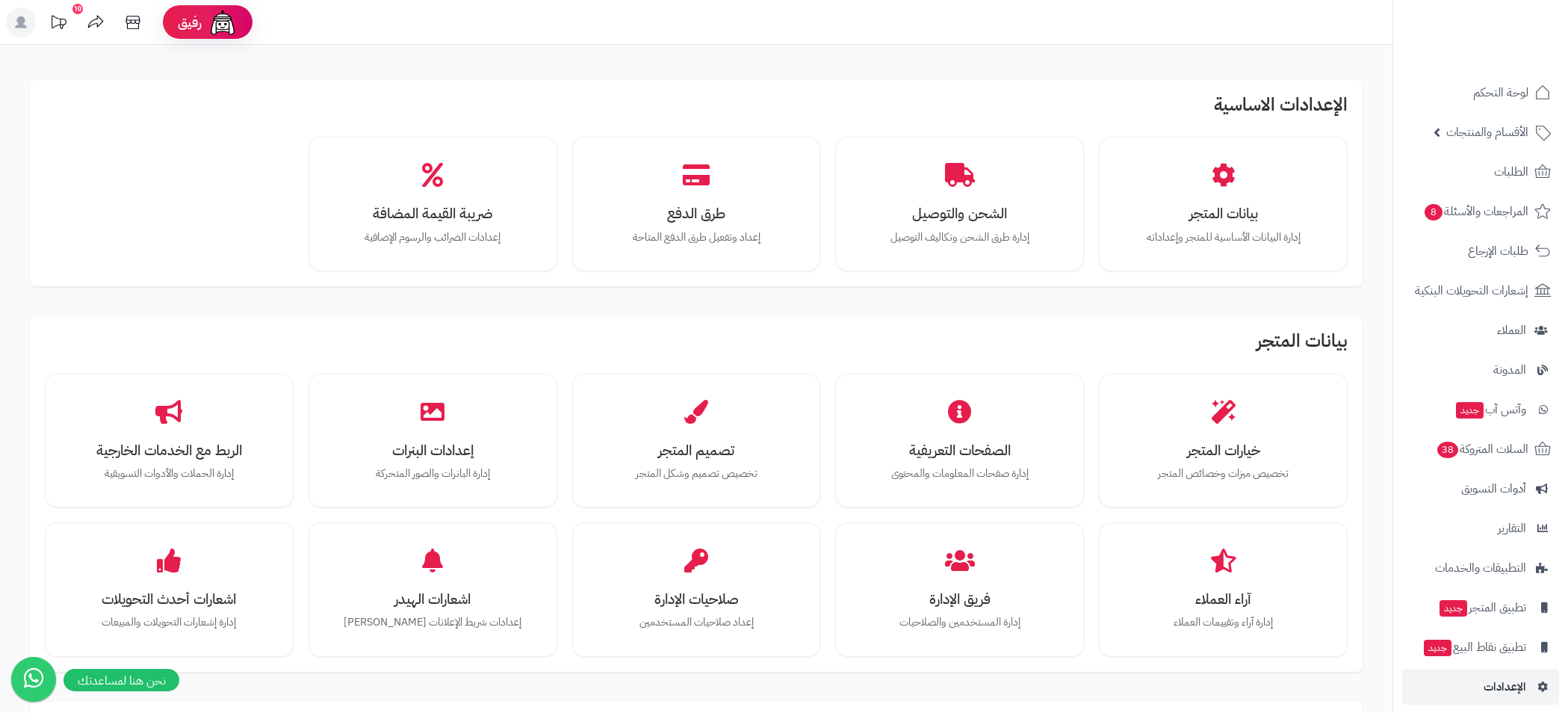
scroll to position [239, 0]
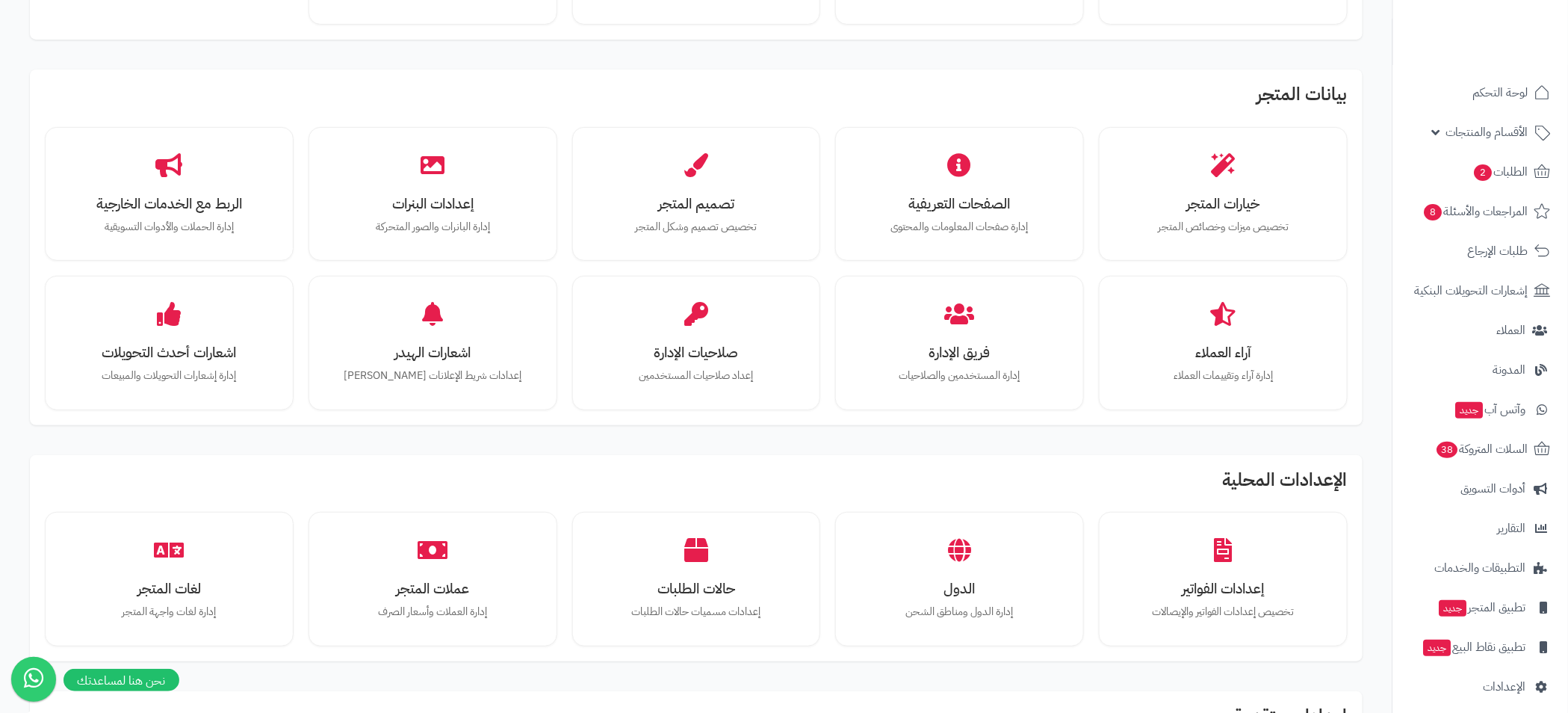
scroll to position [239, 0]
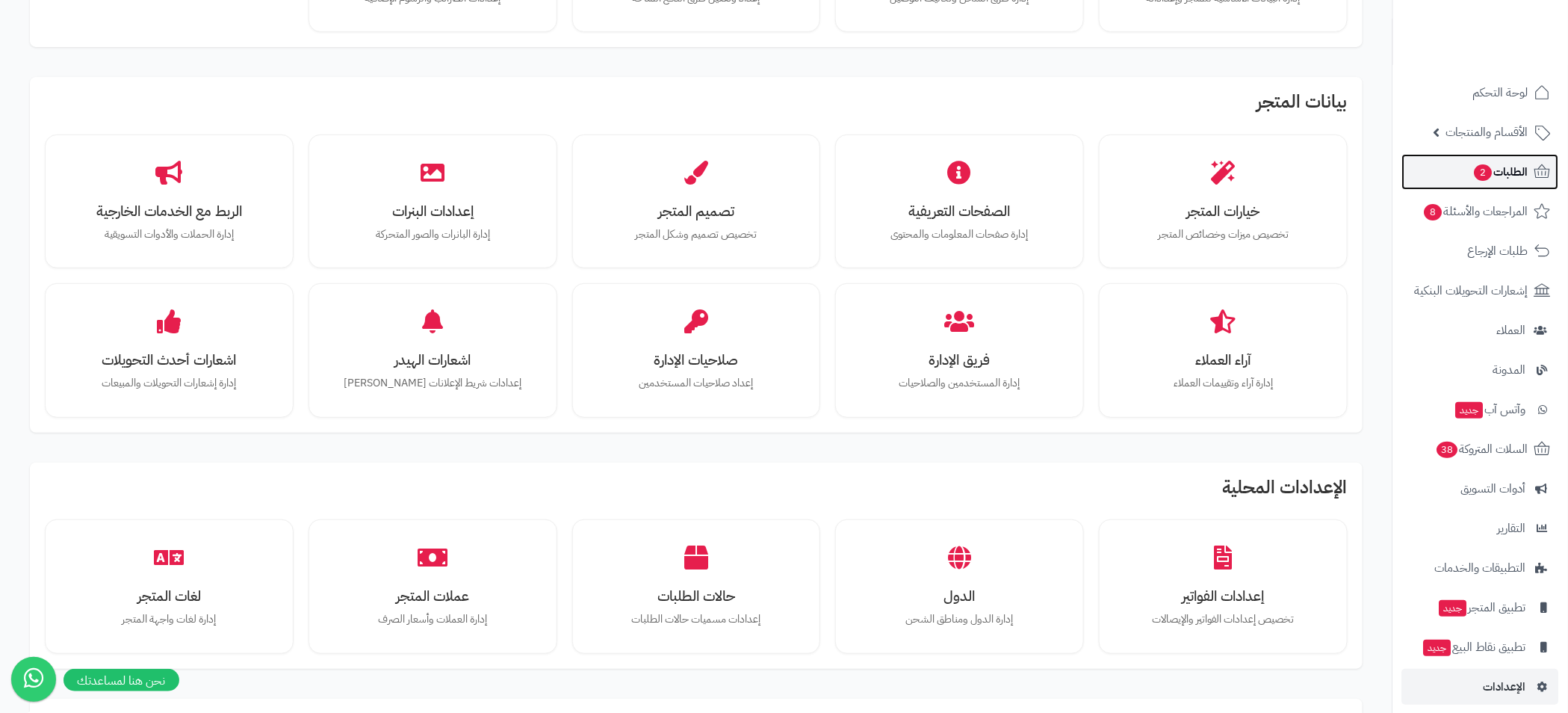
click at [1510, 154] on link "الطلبات 2" at bounding box center [1480, 172] width 157 height 36
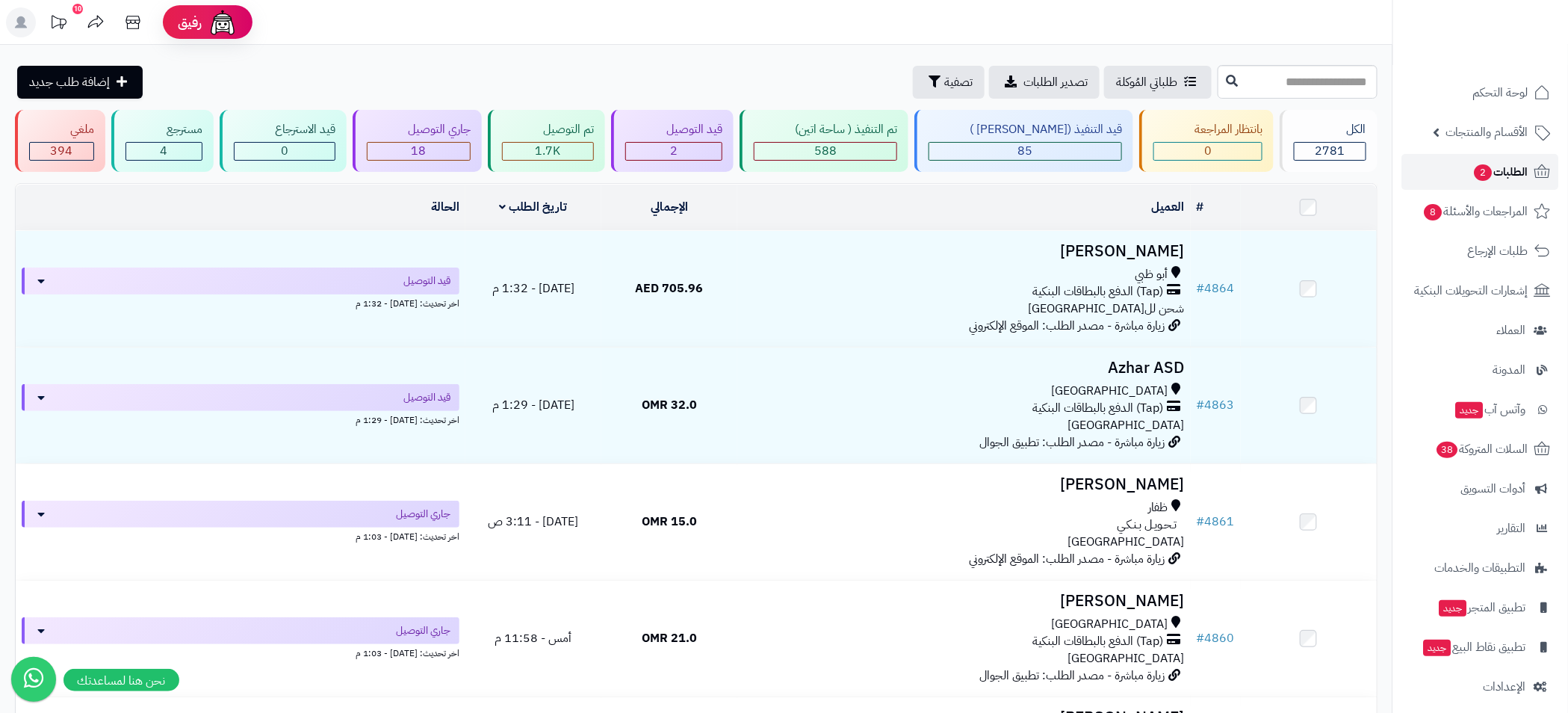
click at [1491, 168] on span "الطلبات 2" at bounding box center [1501, 171] width 55 height 21
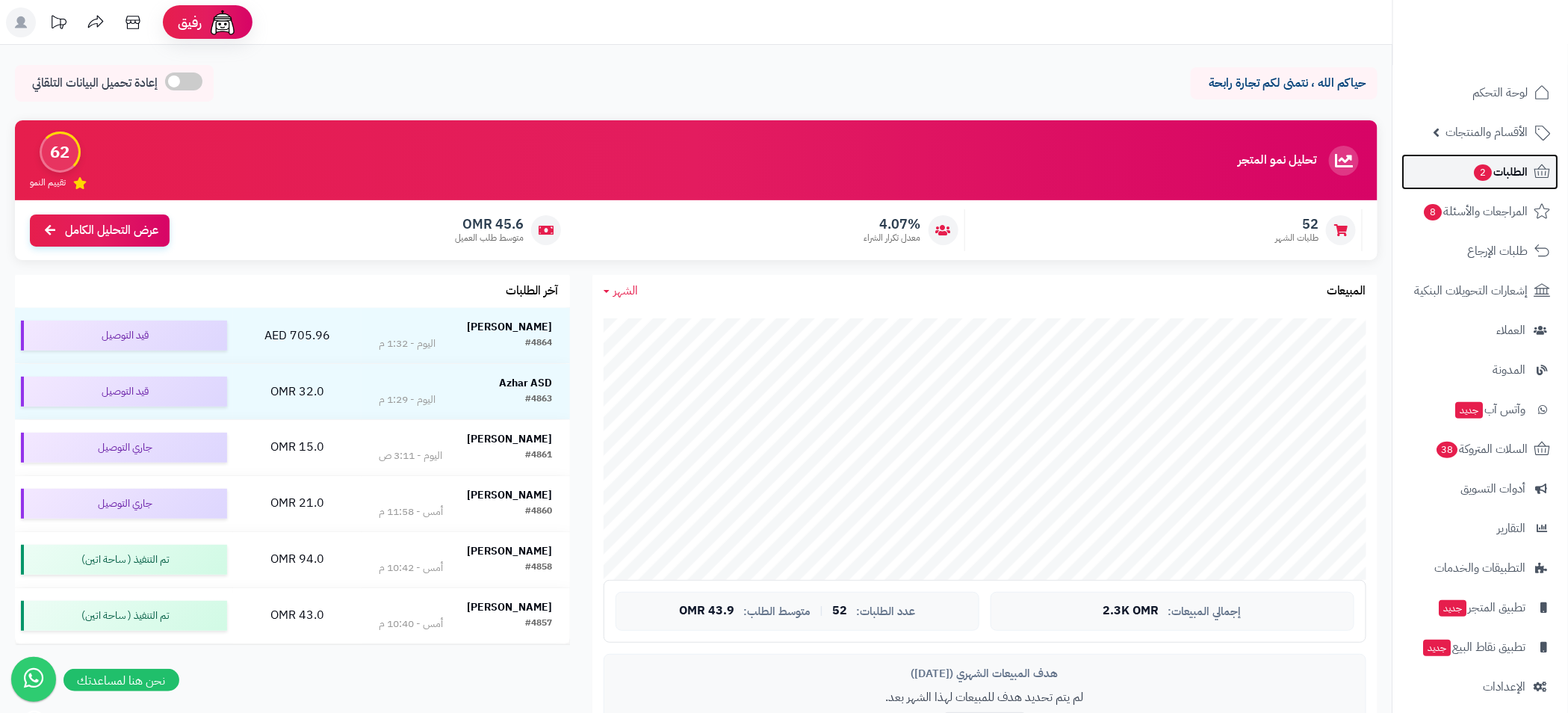
click at [1501, 166] on span "الطلبات 2" at bounding box center [1501, 171] width 55 height 21
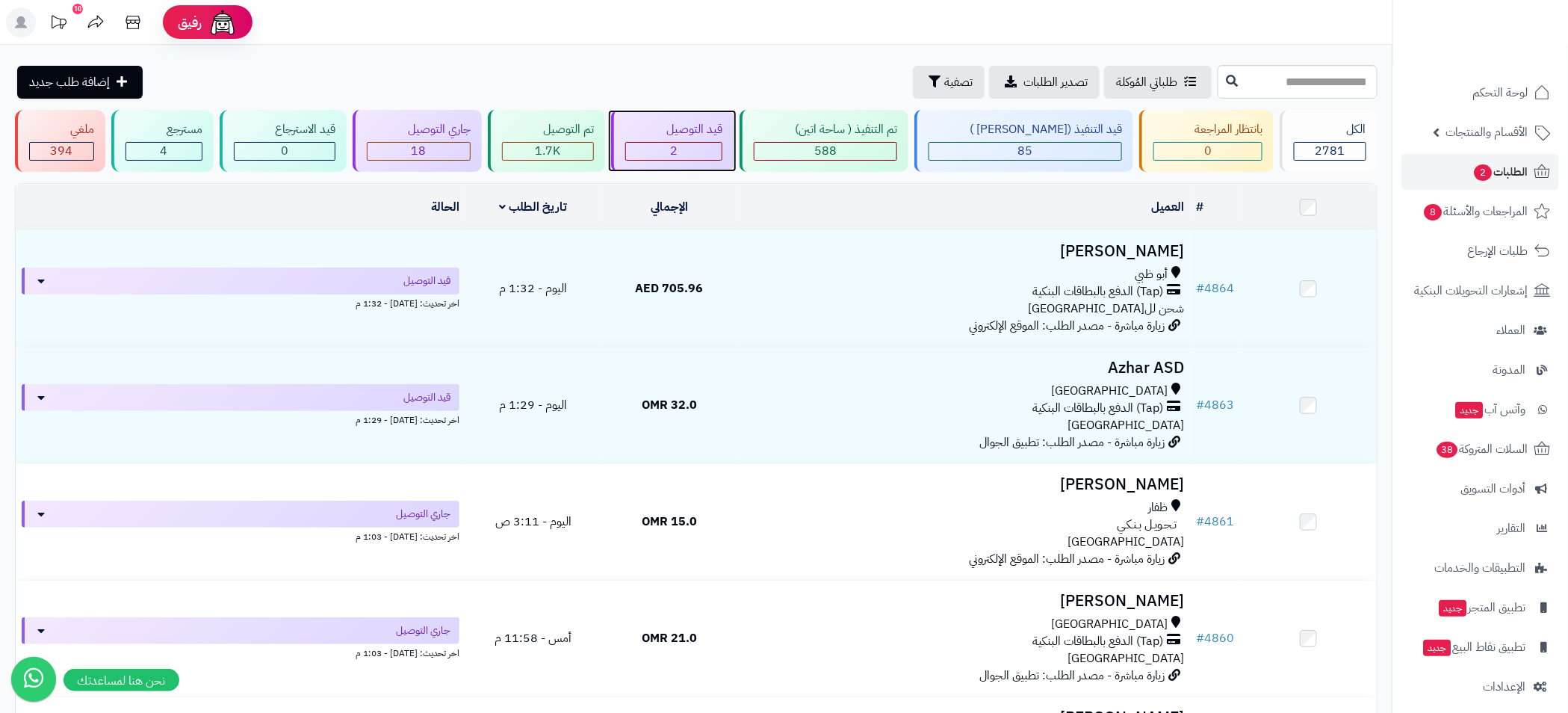
click at [717, 140] on div "قيد التوصيل 2" at bounding box center [672, 141] width 123 height 62
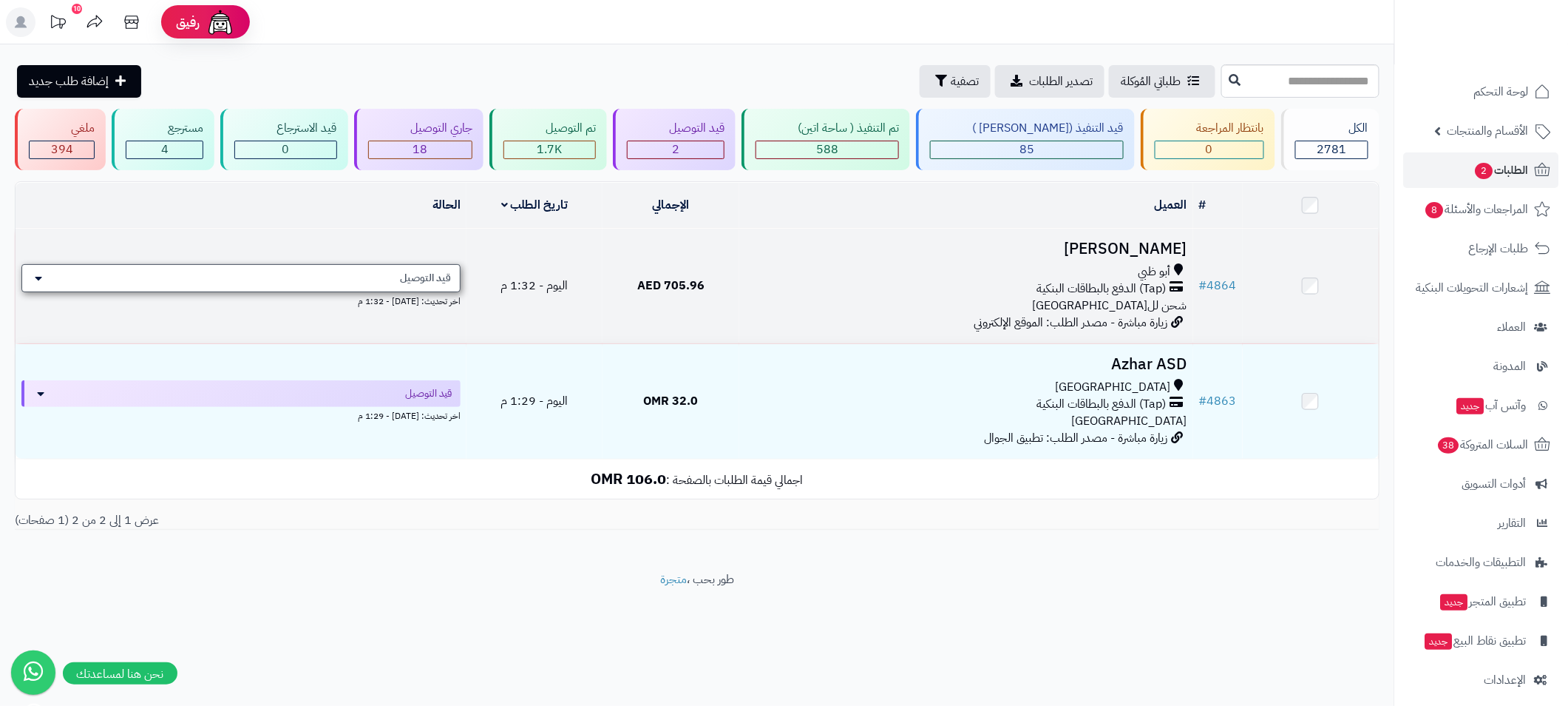
click at [374, 273] on div "قيد التوصيل" at bounding box center [241, 278] width 439 height 28
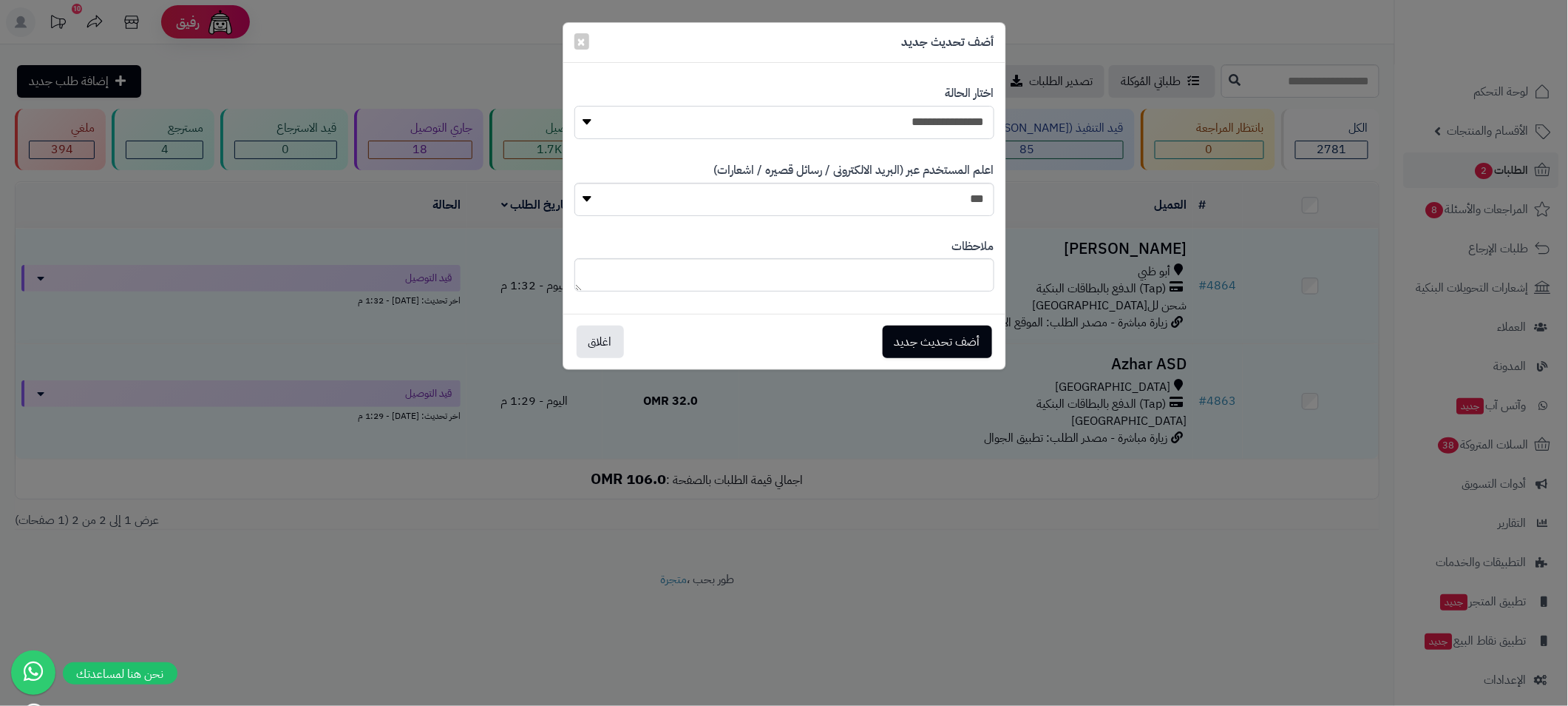
click at [902, 126] on select "**********" at bounding box center [784, 122] width 420 height 33
select select "**"
click at [574, 106] on select "**********" at bounding box center [784, 122] width 420 height 33
click at [940, 341] on button "أضف تحديث جديد" at bounding box center [937, 340] width 110 height 32
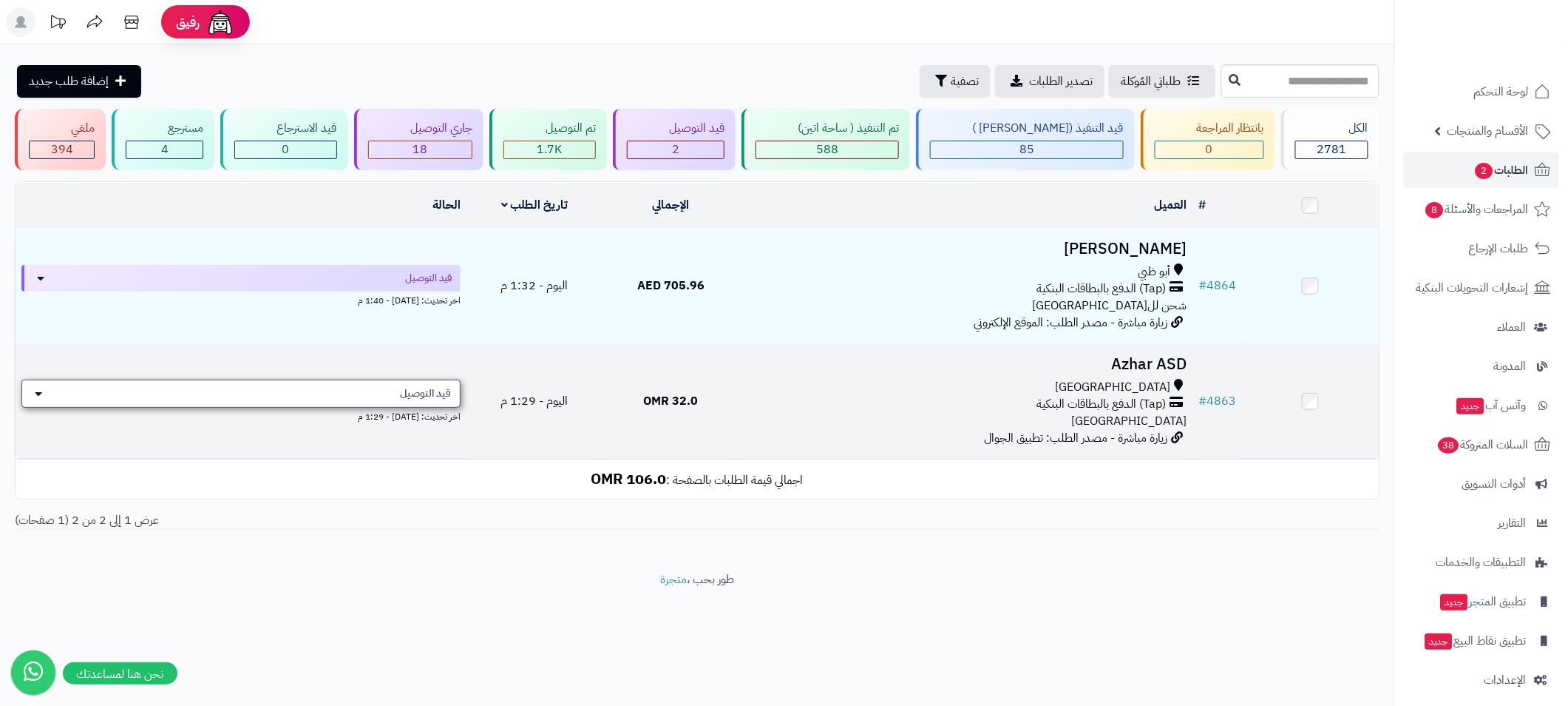
click at [442, 397] on span "قيد التوصيل" at bounding box center [426, 394] width 51 height 15
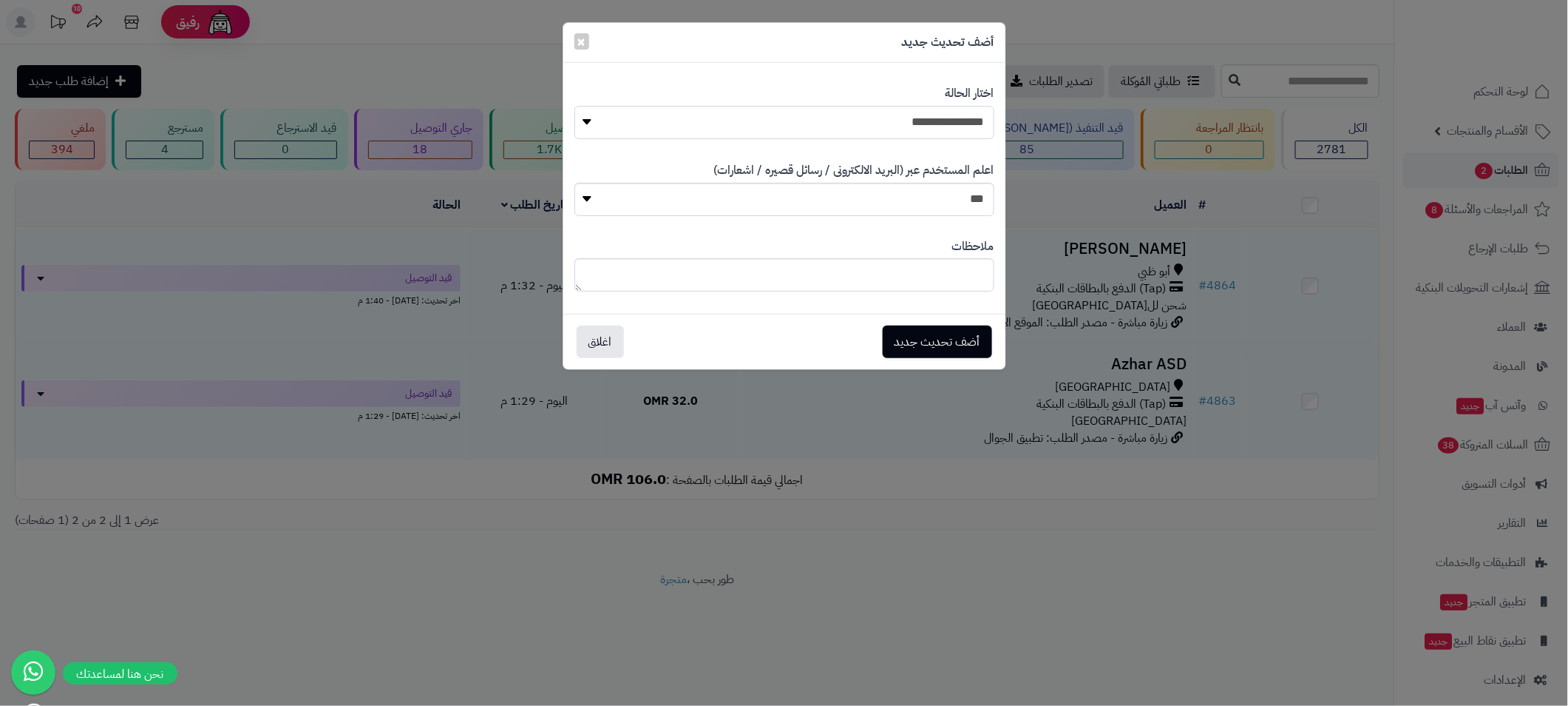
click at [947, 130] on select "**********" at bounding box center [784, 122] width 420 height 33
select select "**"
click at [574, 106] on select "**********" at bounding box center [784, 122] width 420 height 33
click at [949, 337] on button "أضف تحديث جديد" at bounding box center [937, 340] width 110 height 32
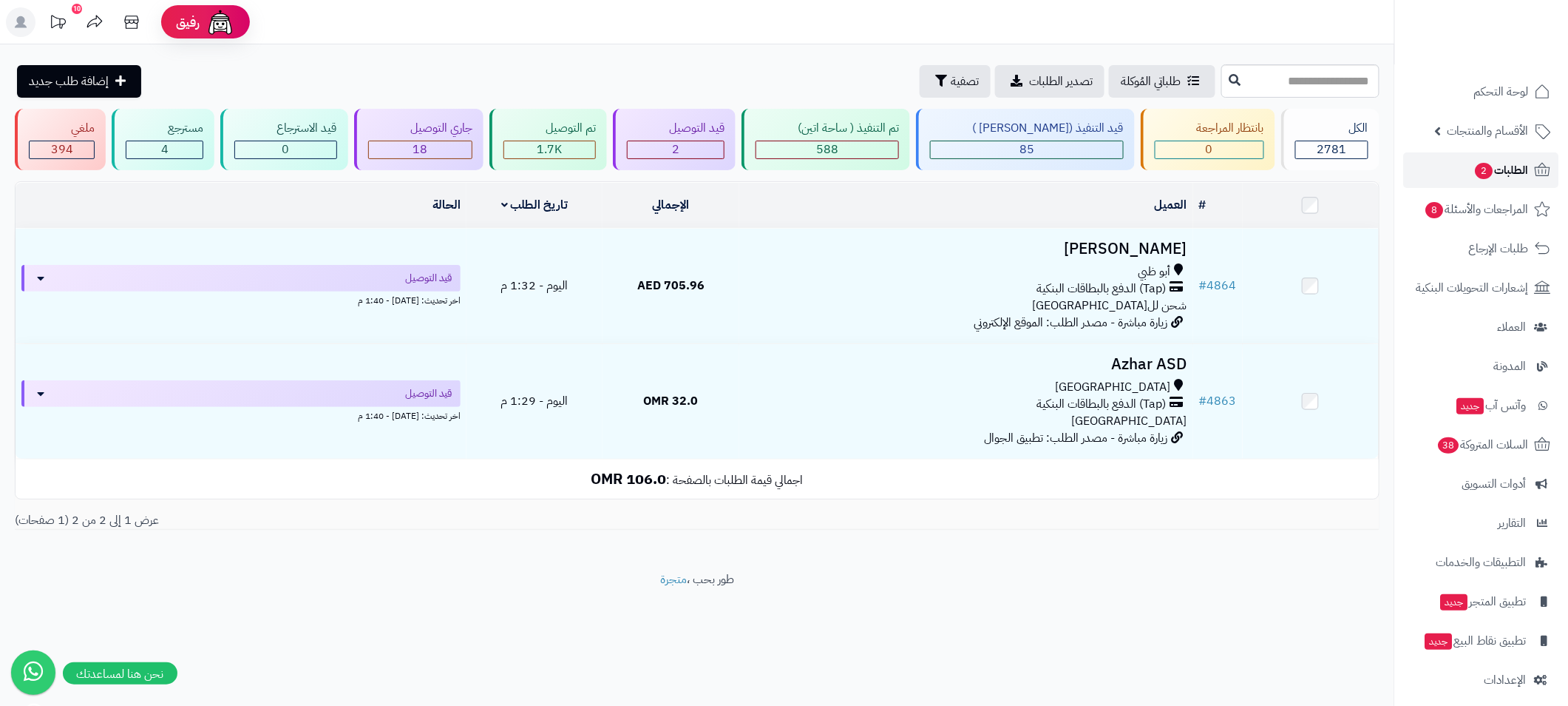
click at [1525, 178] on span "الطلبات 2" at bounding box center [1501, 169] width 54 height 21
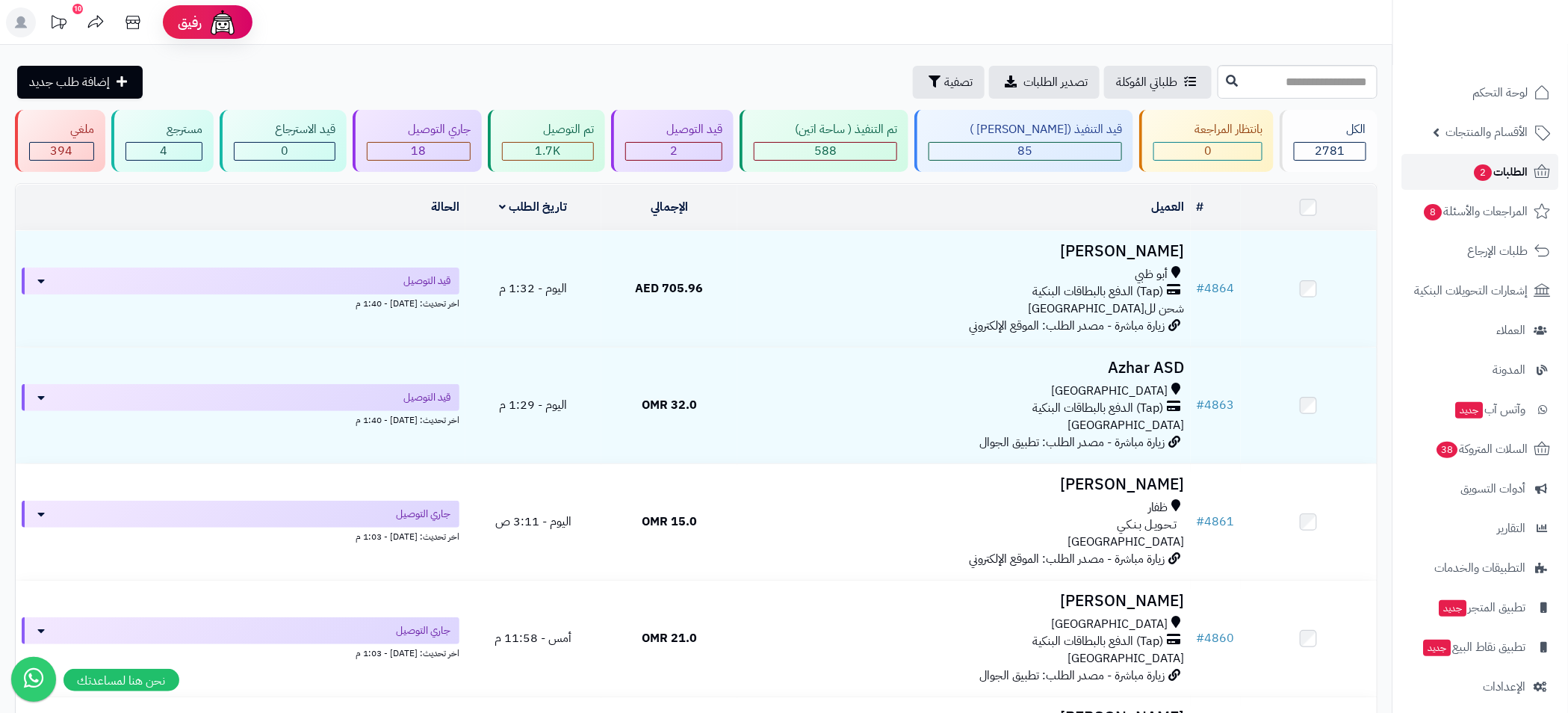
click at [1501, 167] on span "الطلبات 2" at bounding box center [1501, 171] width 55 height 21
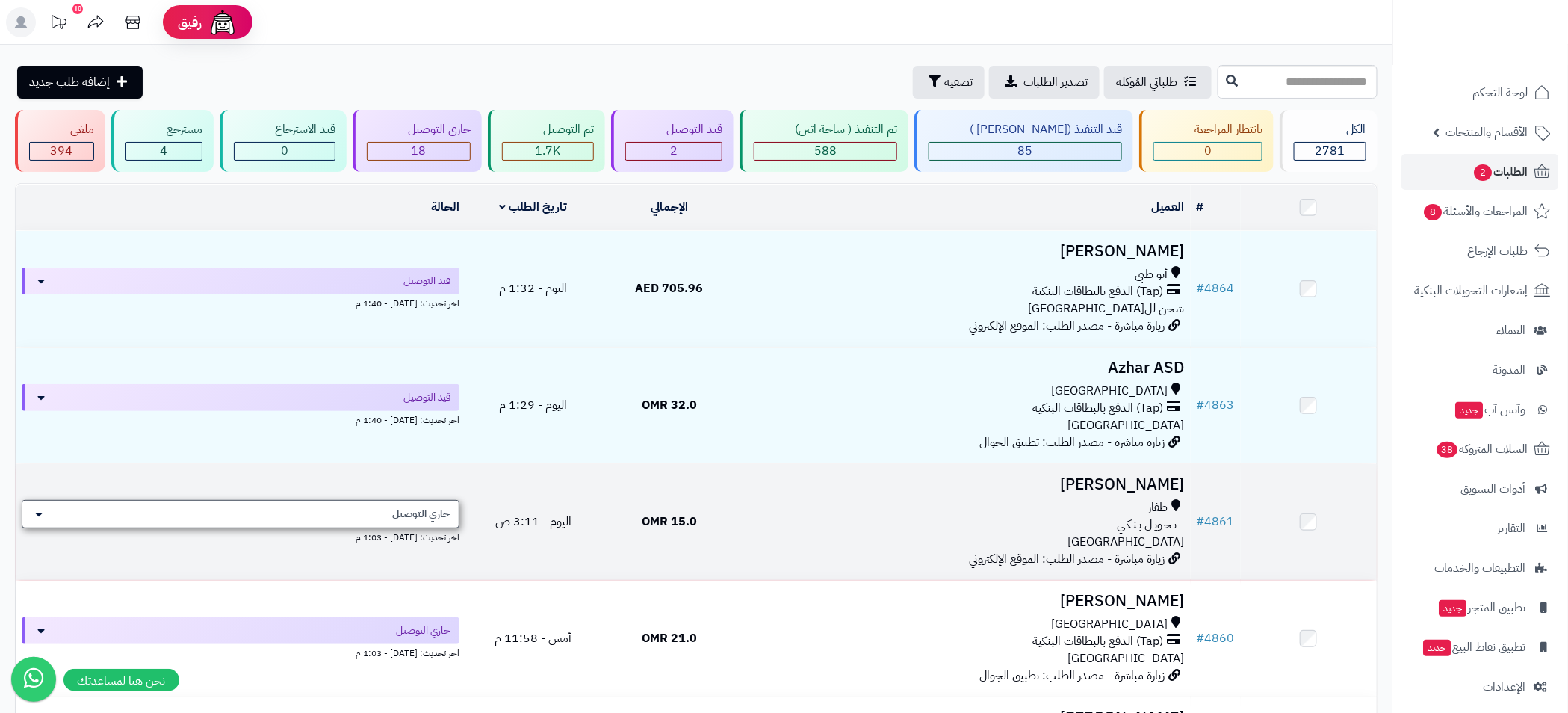
click at [444, 513] on span "جاري التوصيل" at bounding box center [420, 514] width 58 height 15
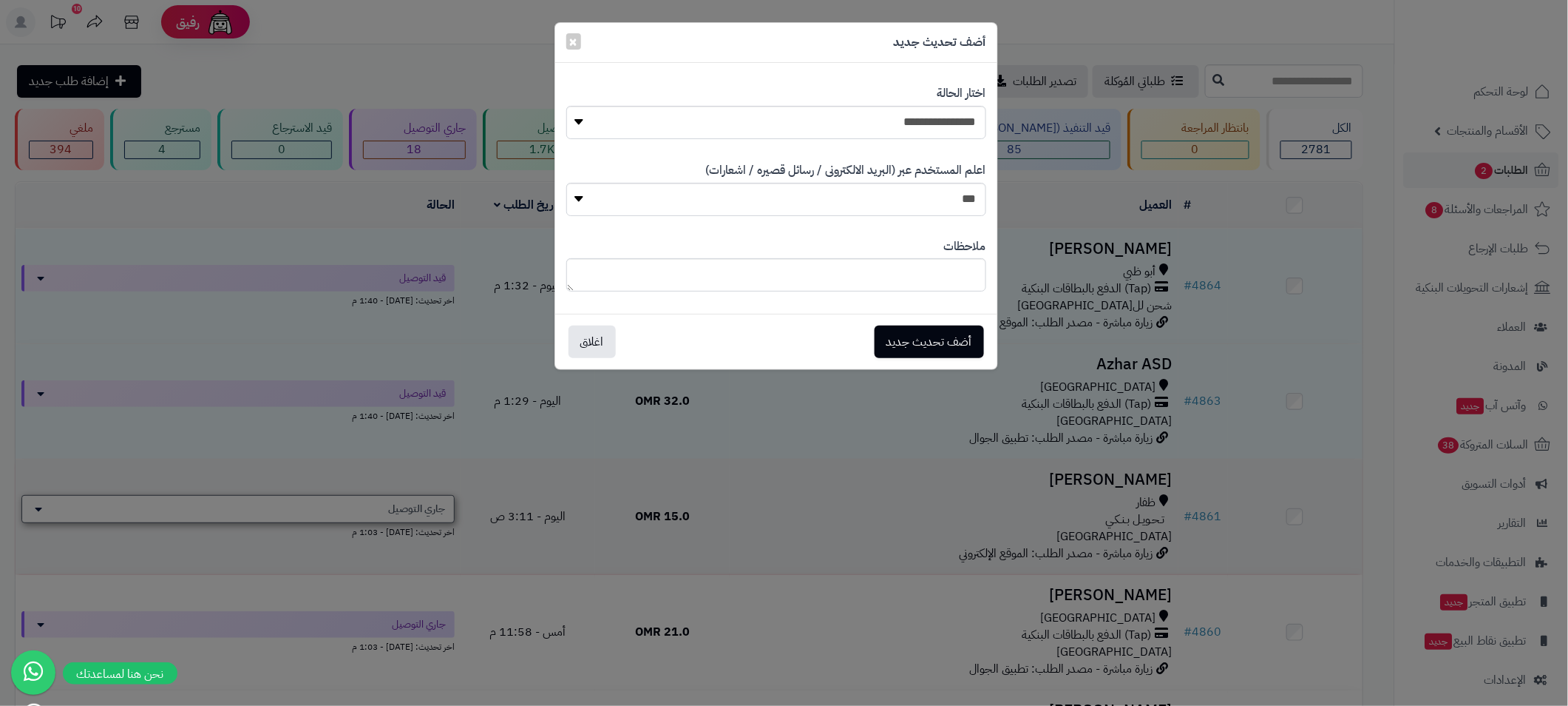
click at [439, 508] on div "**********" at bounding box center [784, 353] width 1568 height 706
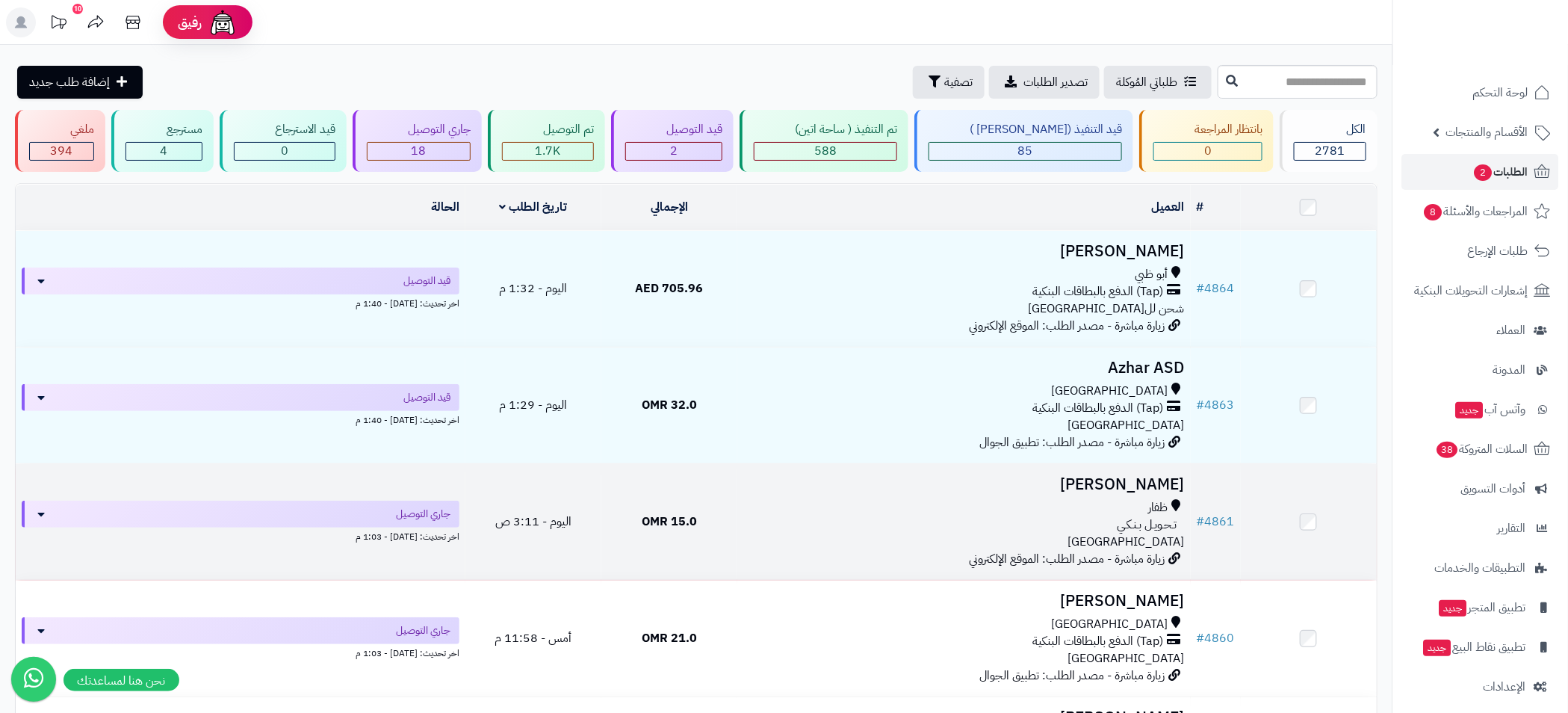
click at [619, 503] on td "15.0 OMR" at bounding box center [669, 521] width 136 height 116
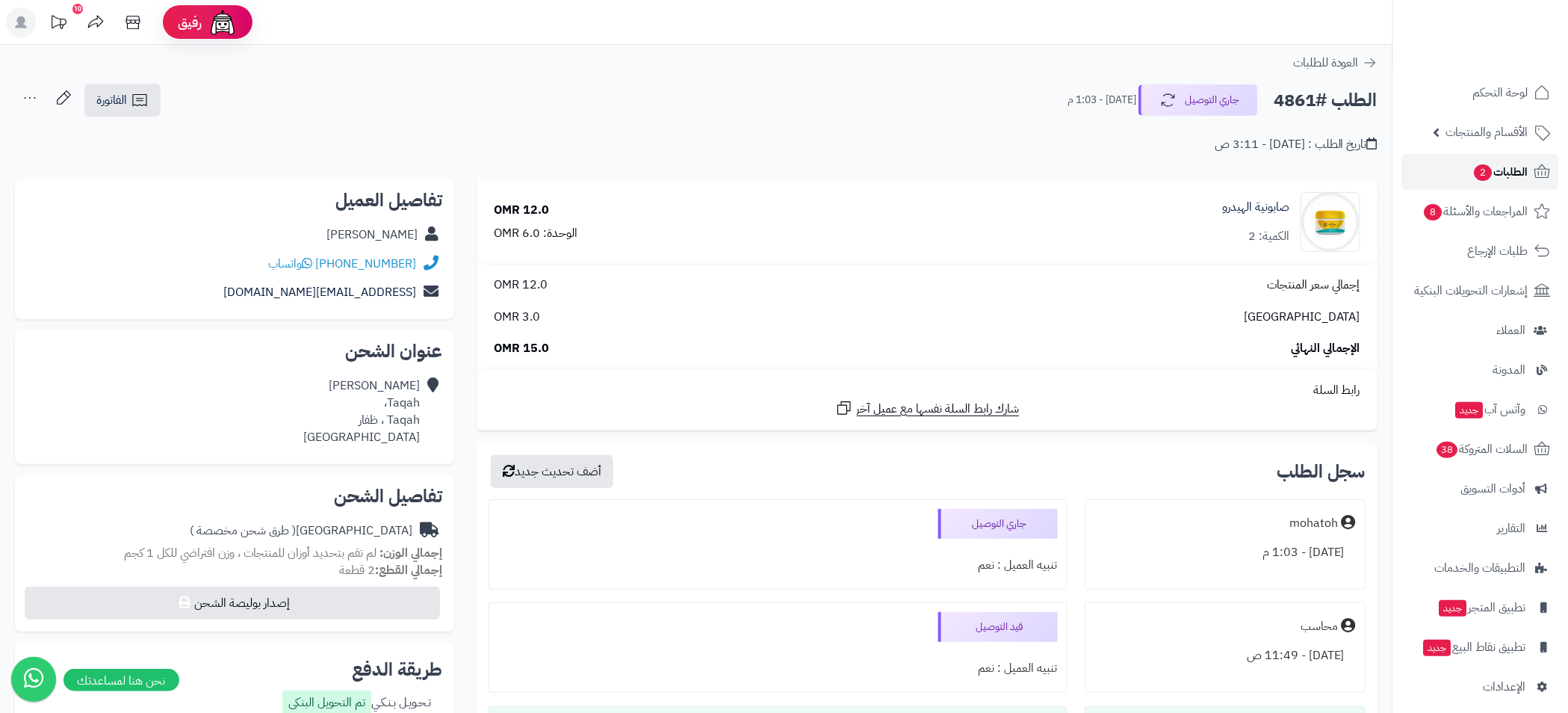
click at [1500, 166] on span "الطلبات 2" at bounding box center [1501, 171] width 55 height 21
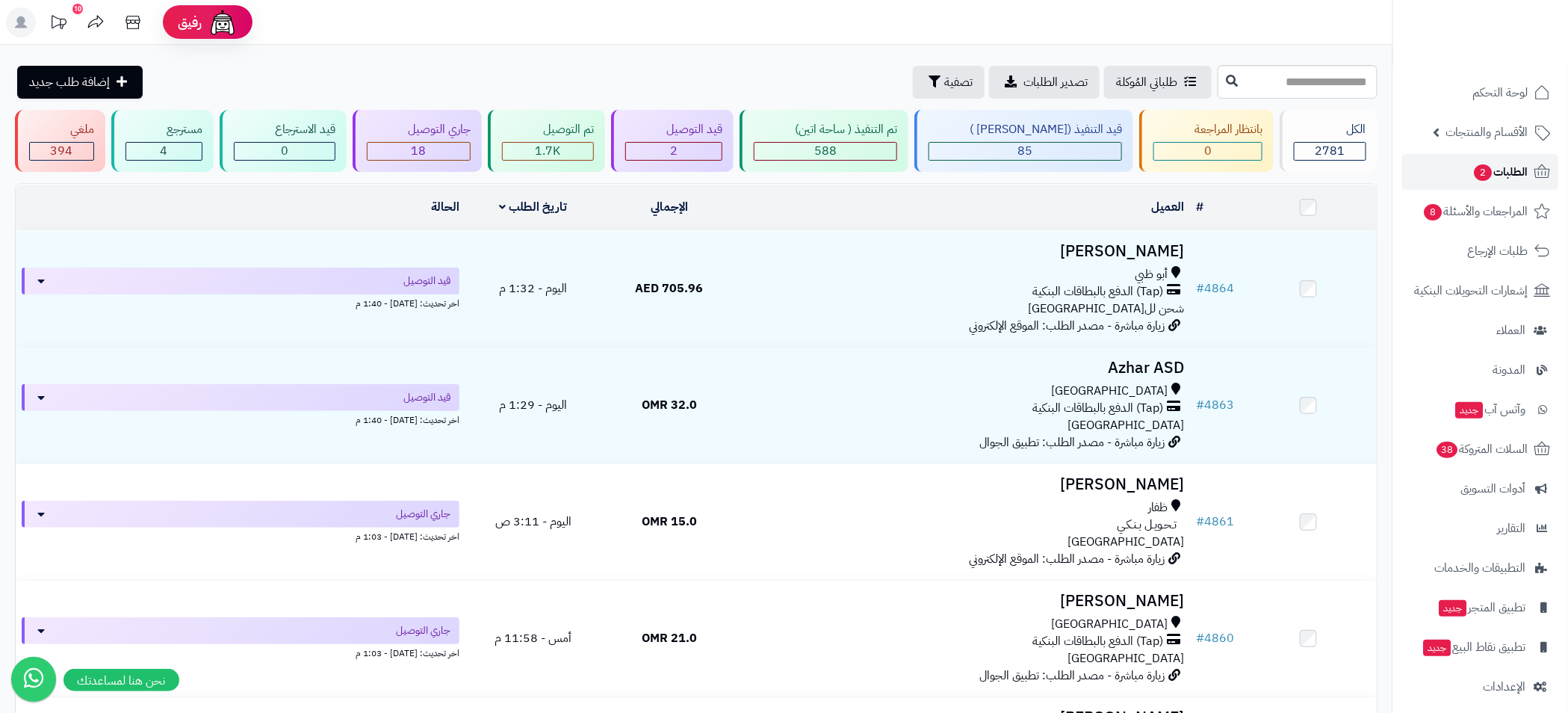
click at [1498, 175] on span "الطلبات 2" at bounding box center [1501, 171] width 55 height 21
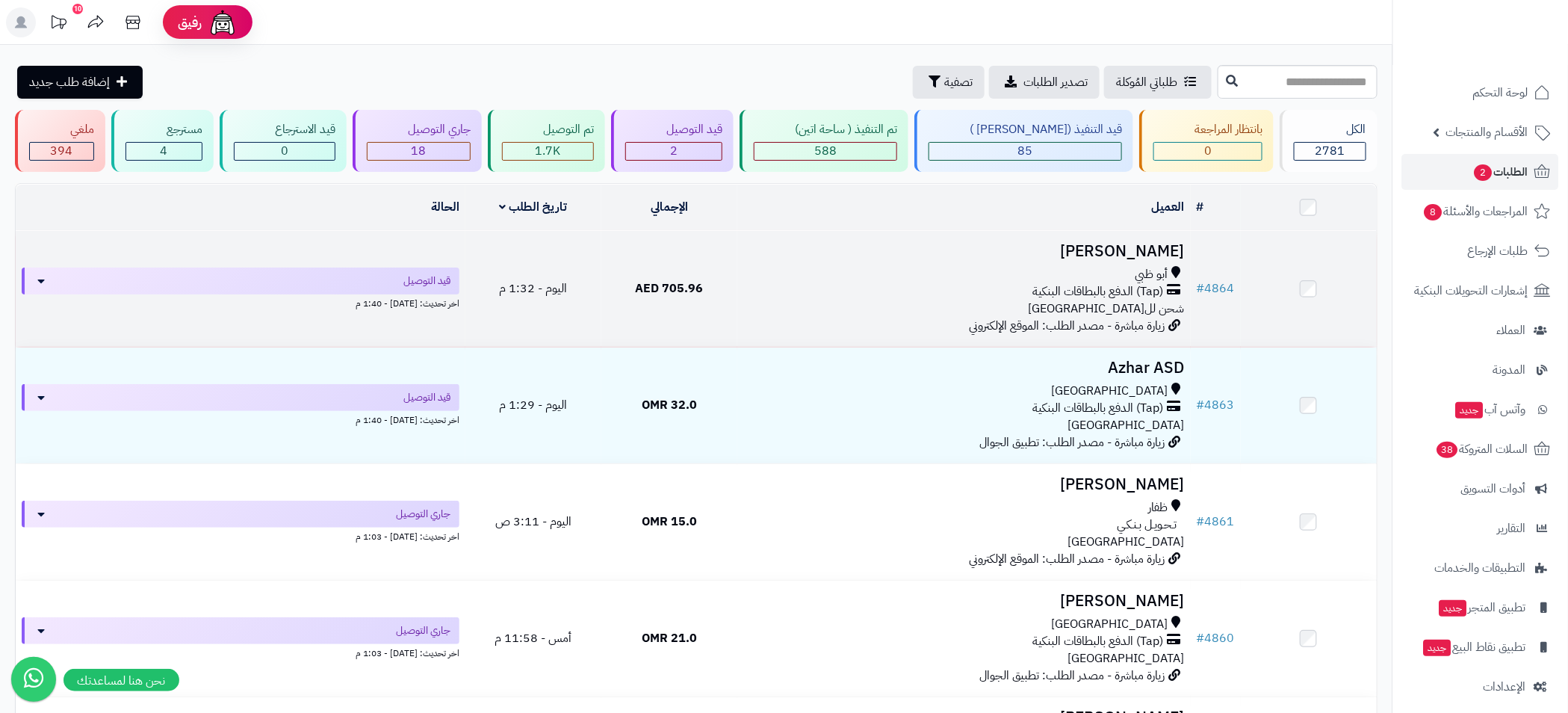
click at [866, 299] on div "أبو ظبي (Tap) الدفع بالبطاقات البنكية شحن للامارات" at bounding box center [963, 292] width 441 height 52
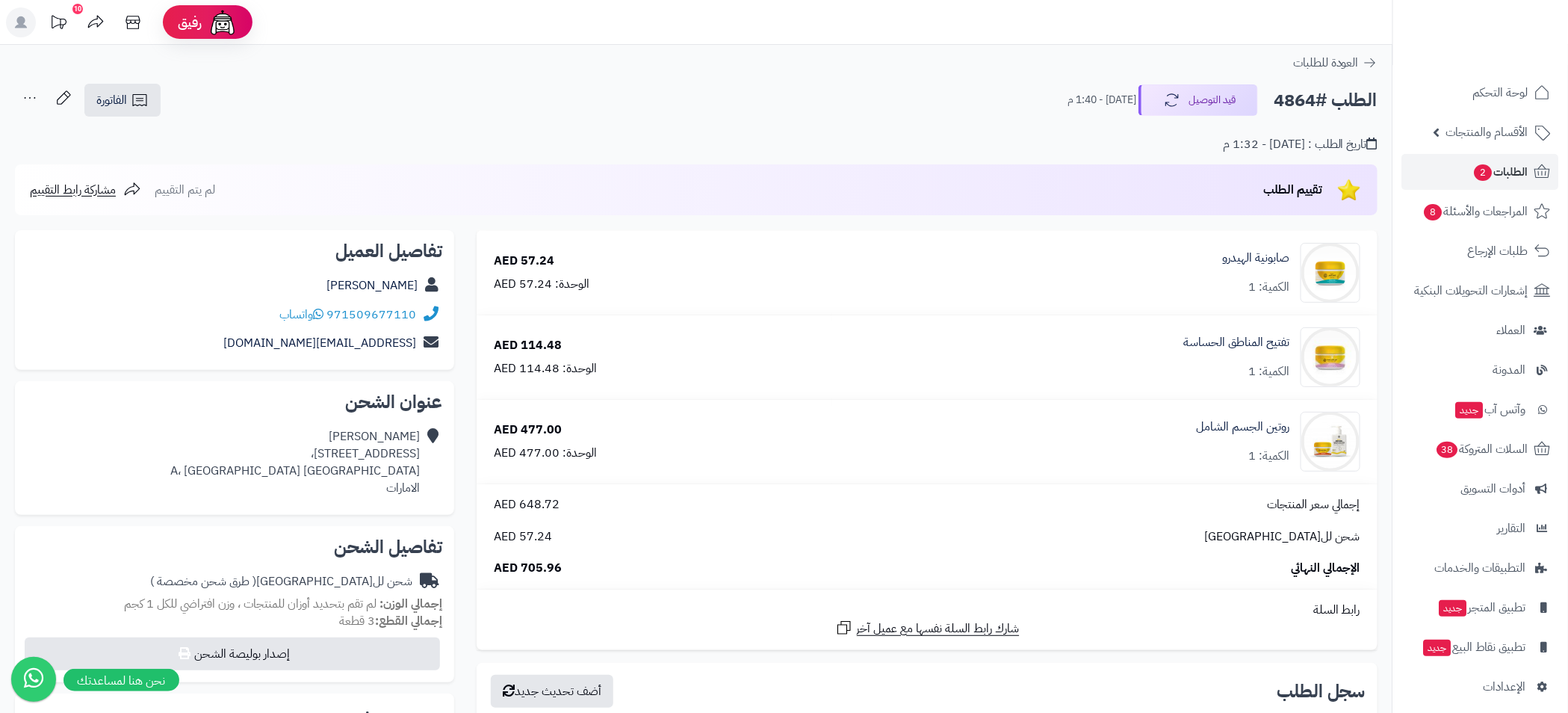
click at [1475, 152] on ul "لوحة التحكم الأقسام والمنتجات المنتجات الأقسام الماركات مواصفات المنتجات مواصفا…" at bounding box center [1481, 389] width 175 height 630
click at [1491, 171] on span "الطلبات 2" at bounding box center [1501, 171] width 55 height 21
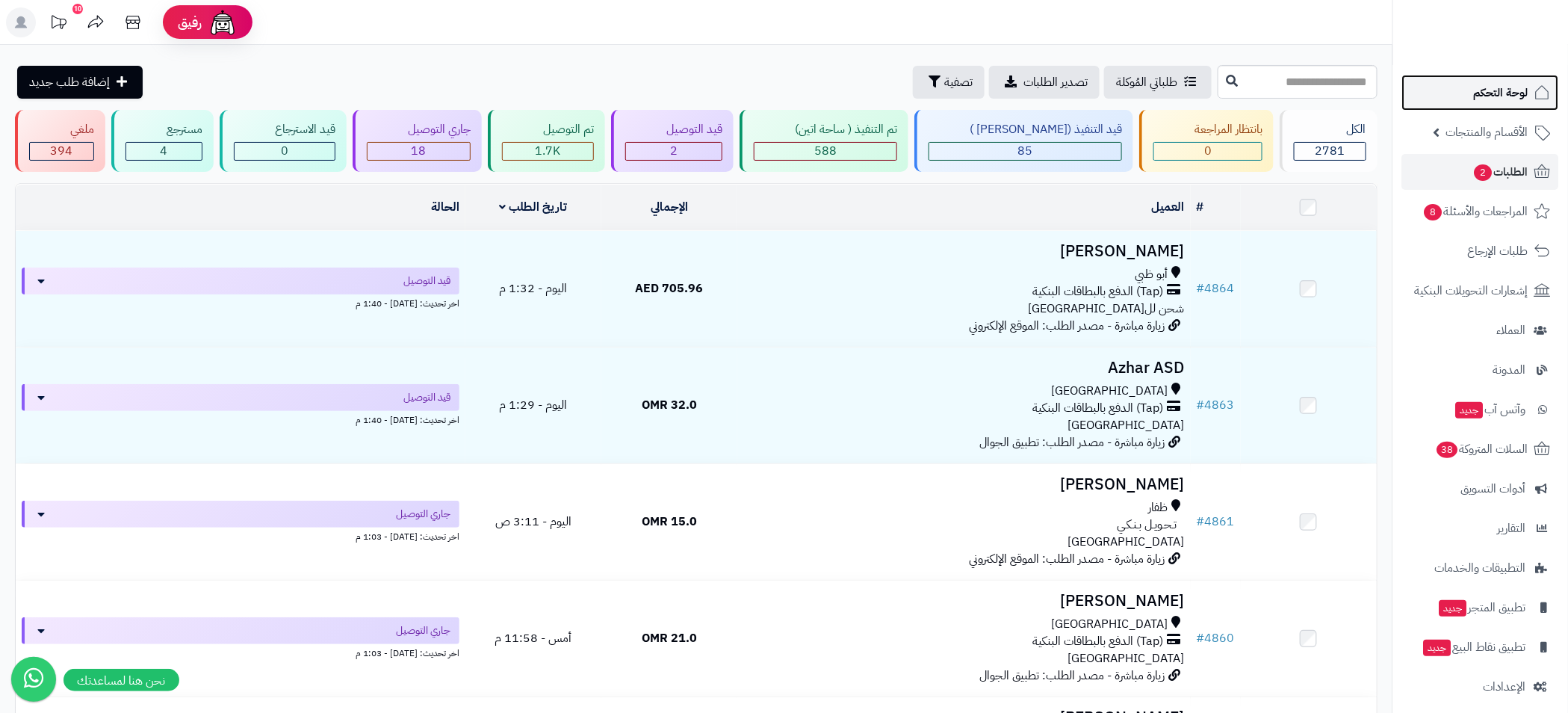
click at [1488, 101] on span "لوحة التحكم" at bounding box center [1500, 93] width 54 height 21
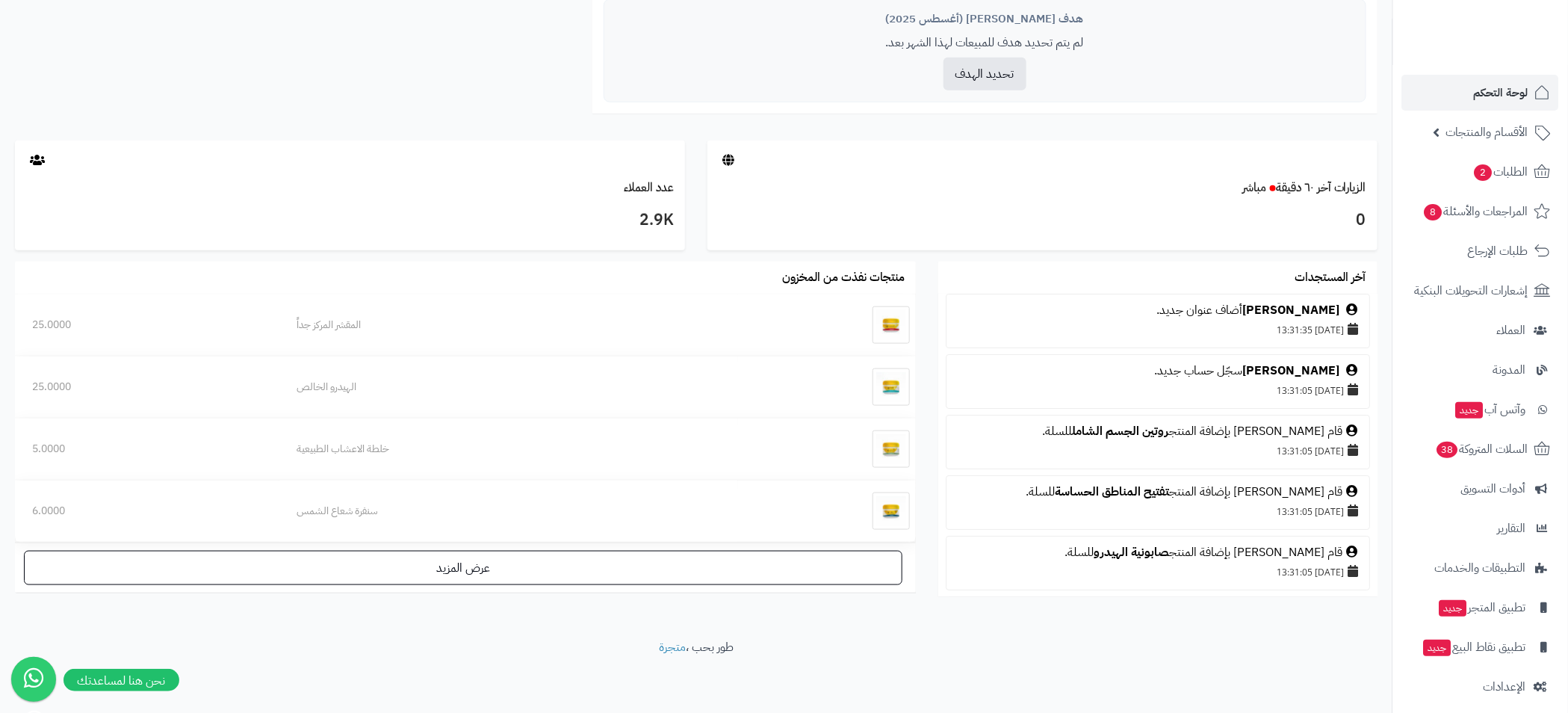
scroll to position [319, 0]
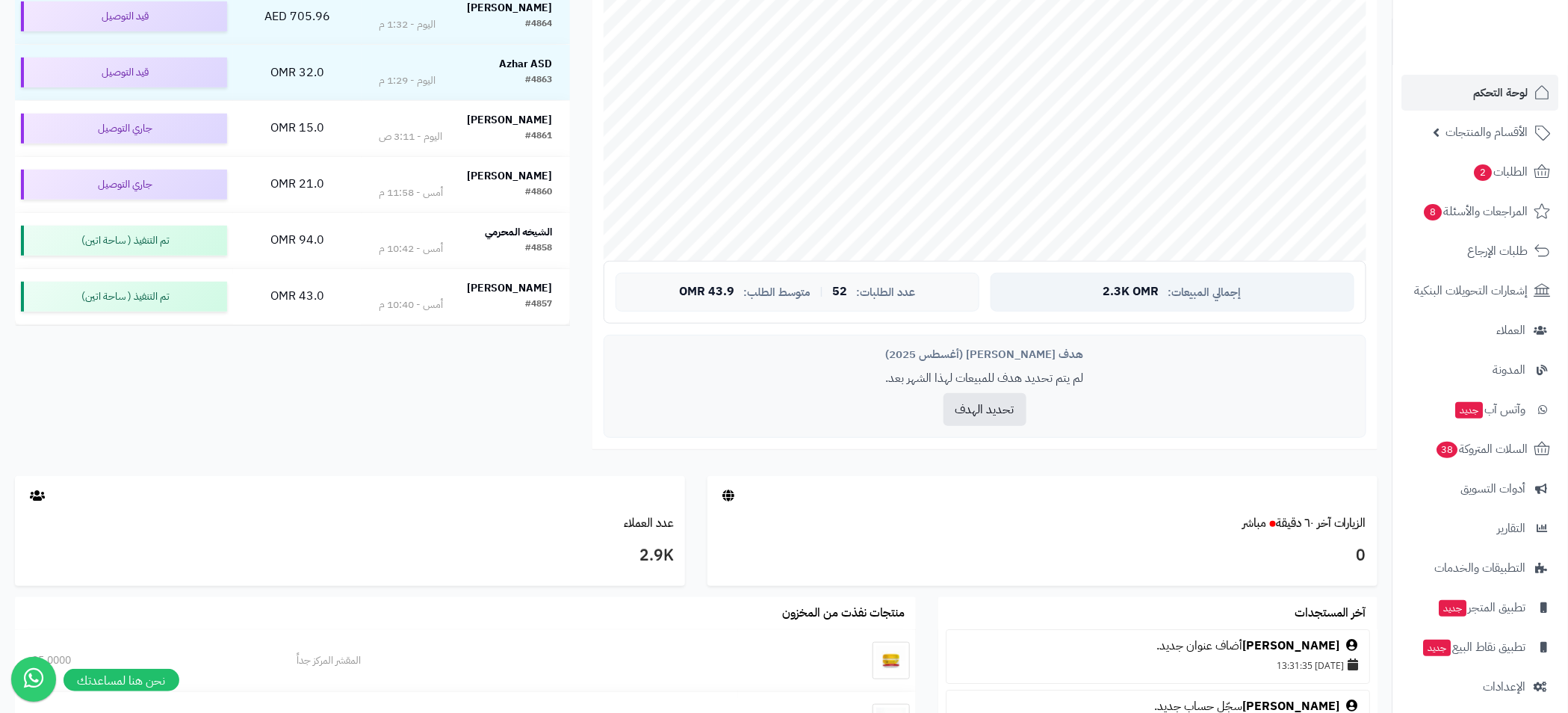
click at [1155, 294] on span "2.3K OMR" at bounding box center [1131, 292] width 56 height 13
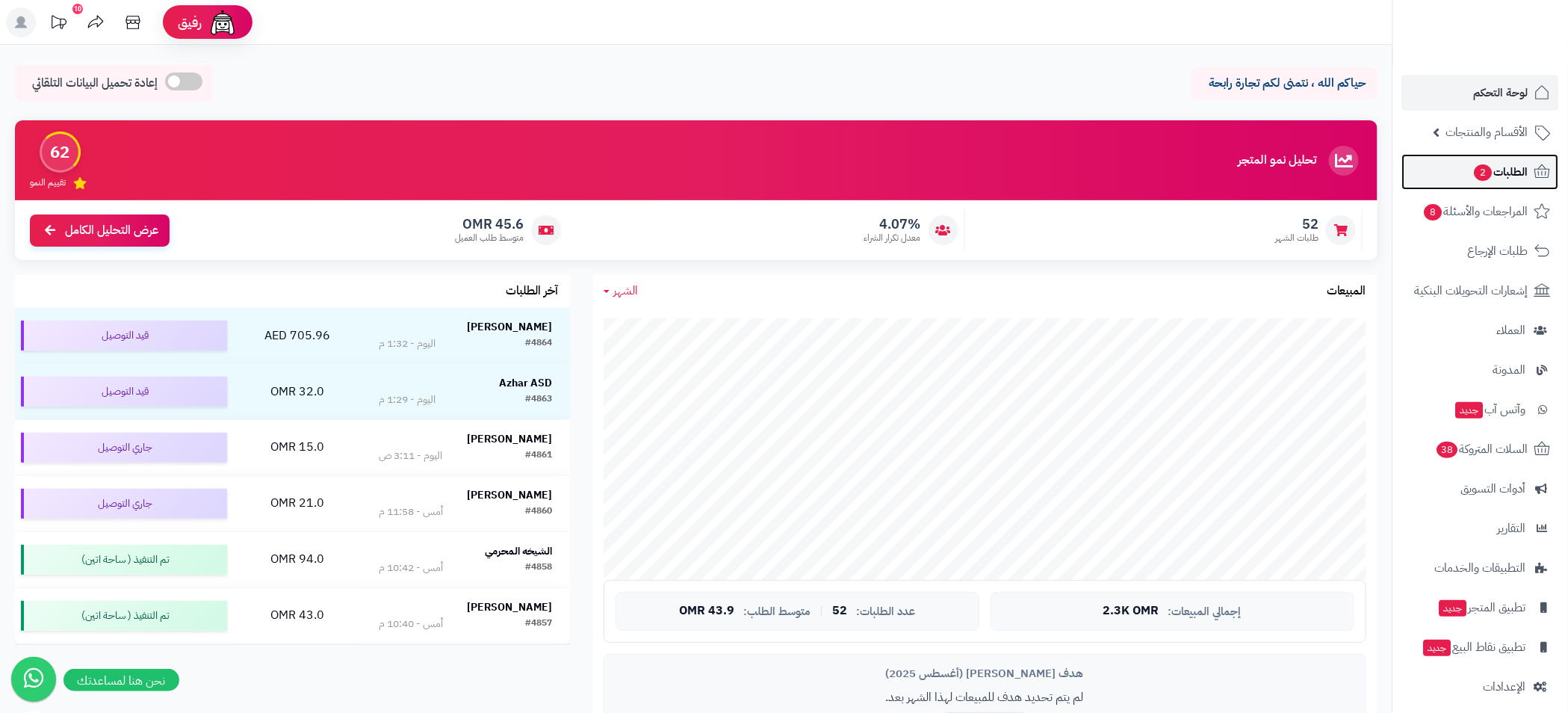
click at [1480, 167] on span "2" at bounding box center [1483, 173] width 18 height 17
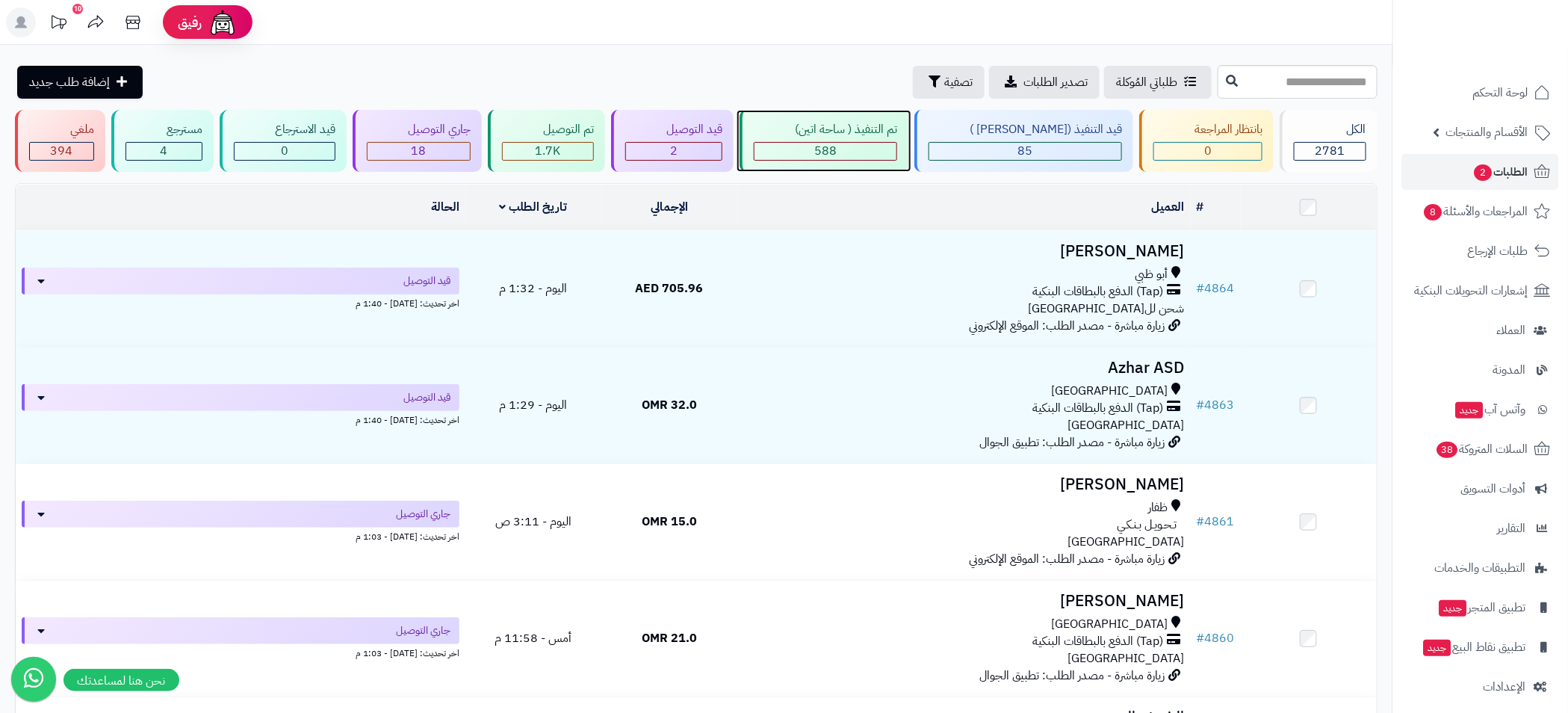
click at [892, 139] on div "تم التنفيذ ( ساحة اتين) 588" at bounding box center [824, 141] width 168 height 62
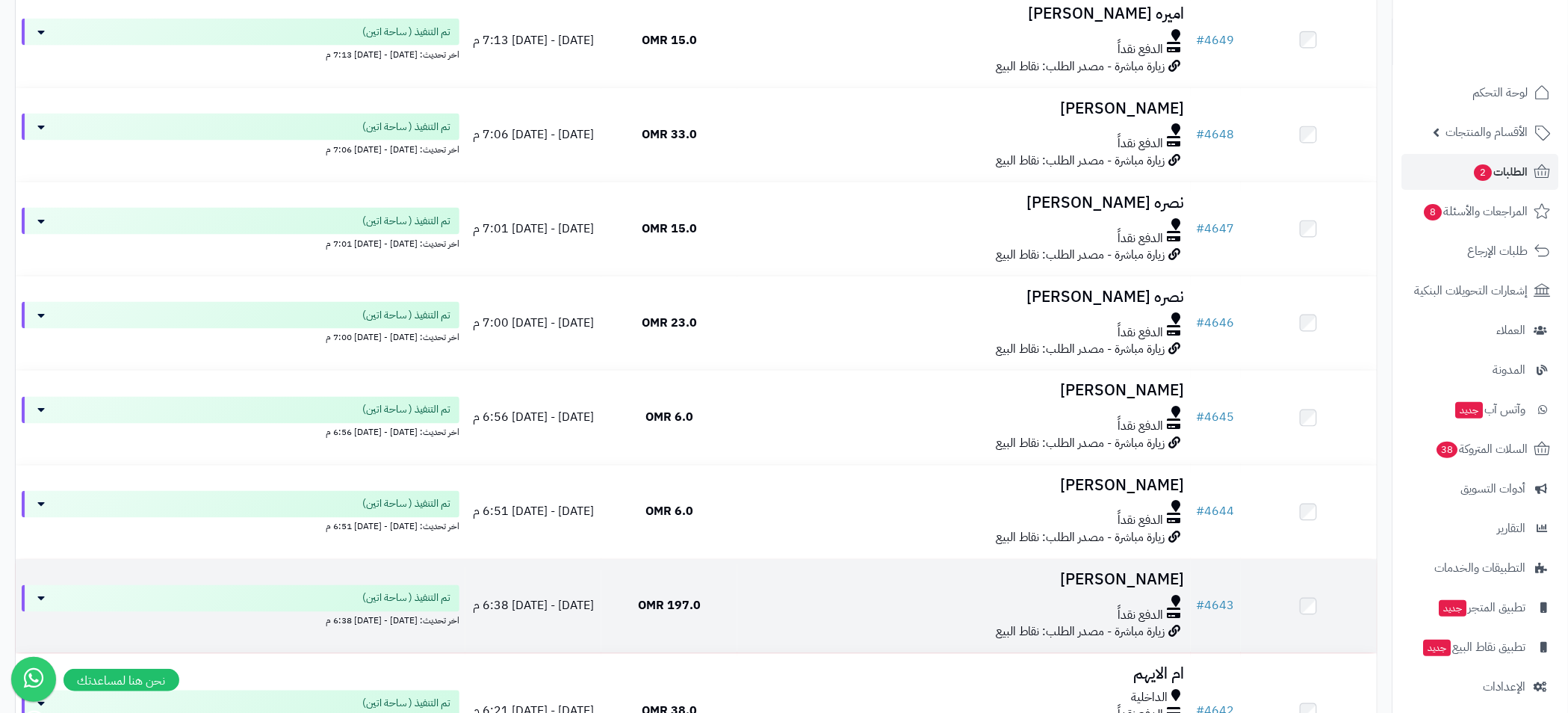
scroll to position [9391, 0]
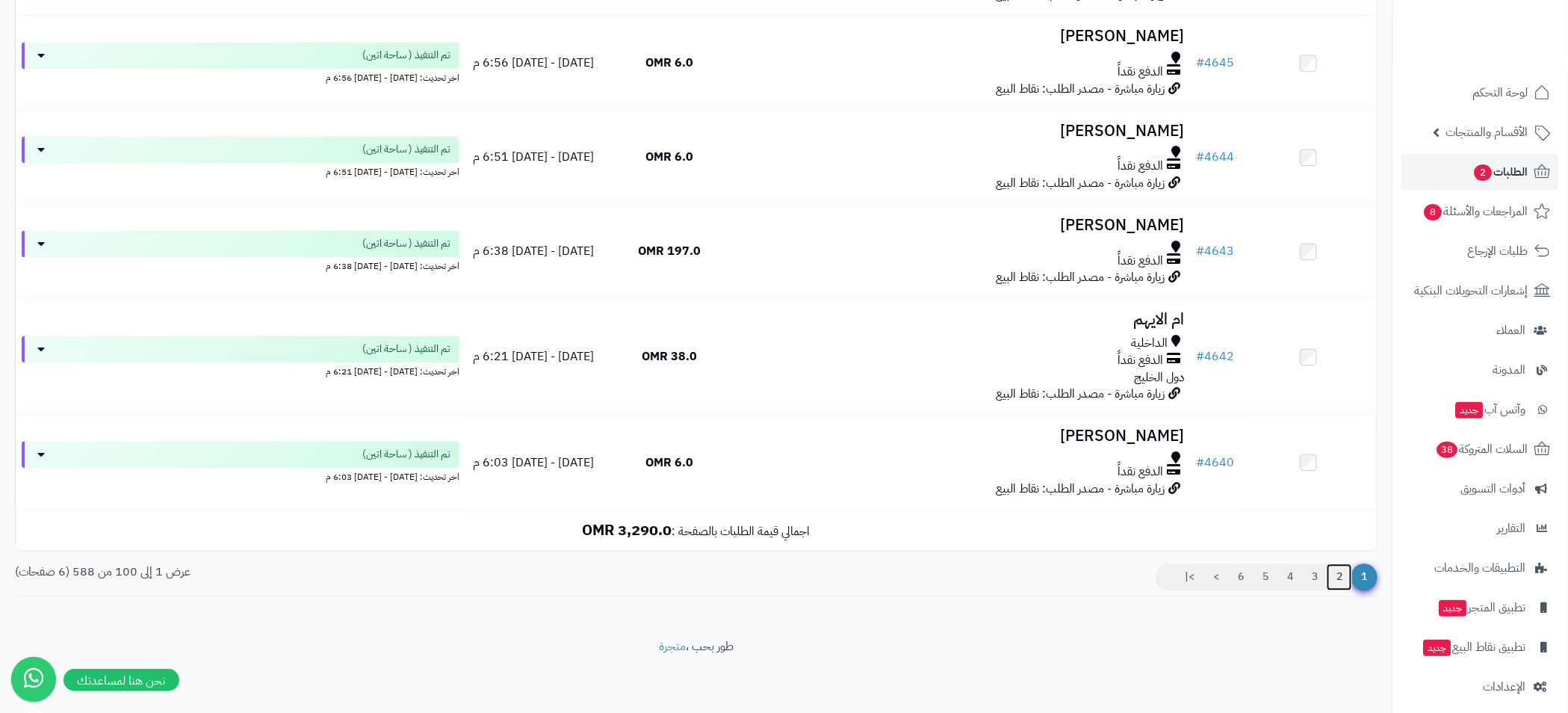
click at [1339, 573] on link "2" at bounding box center [1339, 576] width 25 height 27
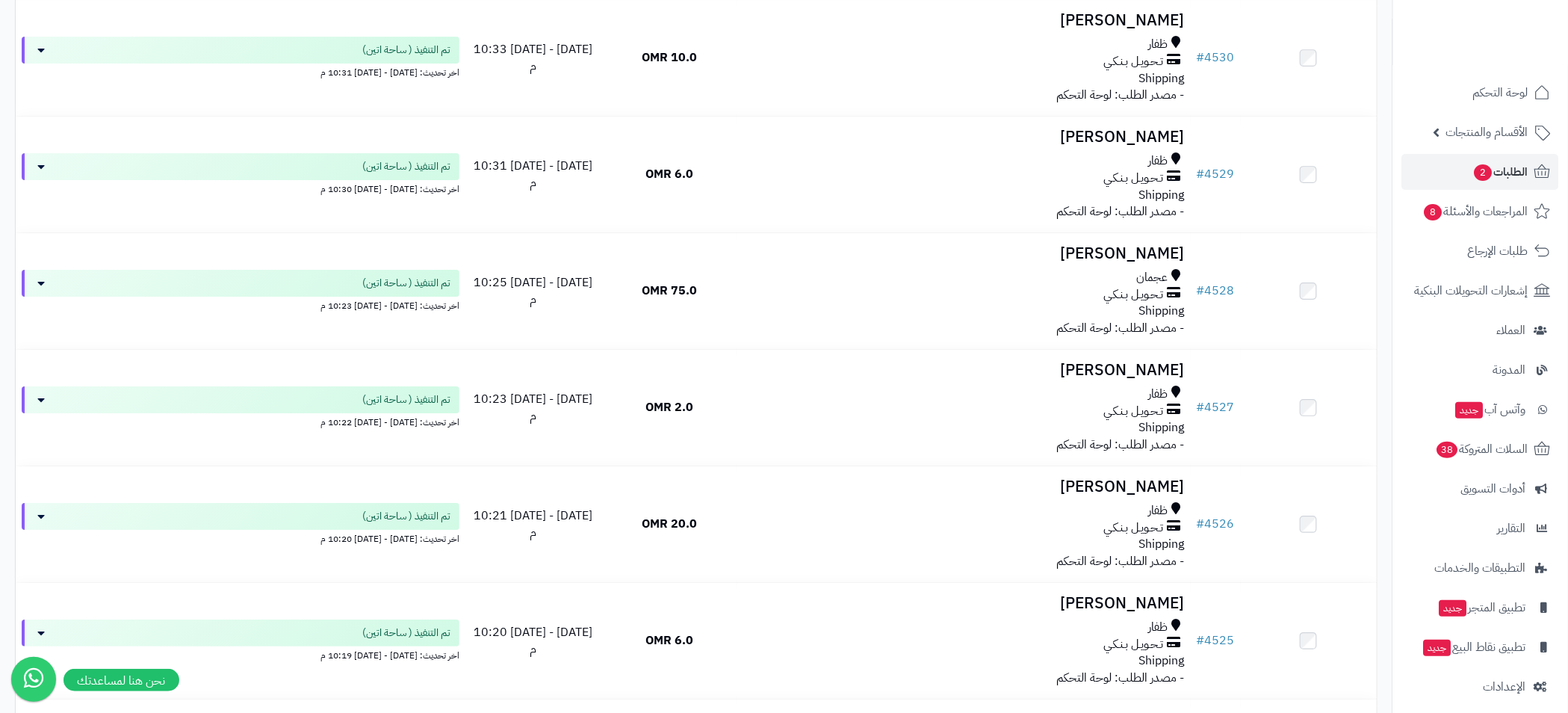
scroll to position [9822, 0]
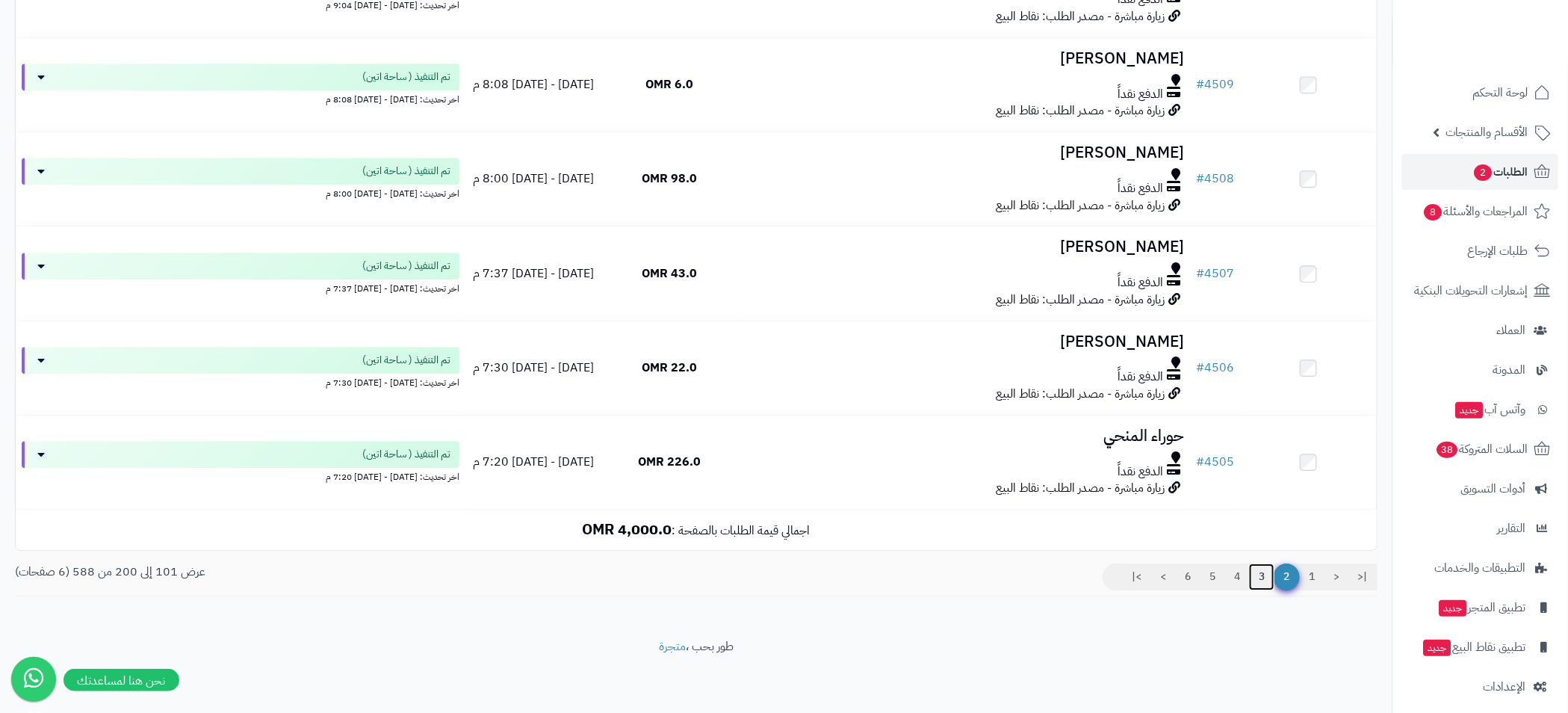
click at [1255, 577] on link "3" at bounding box center [1262, 576] width 25 height 27
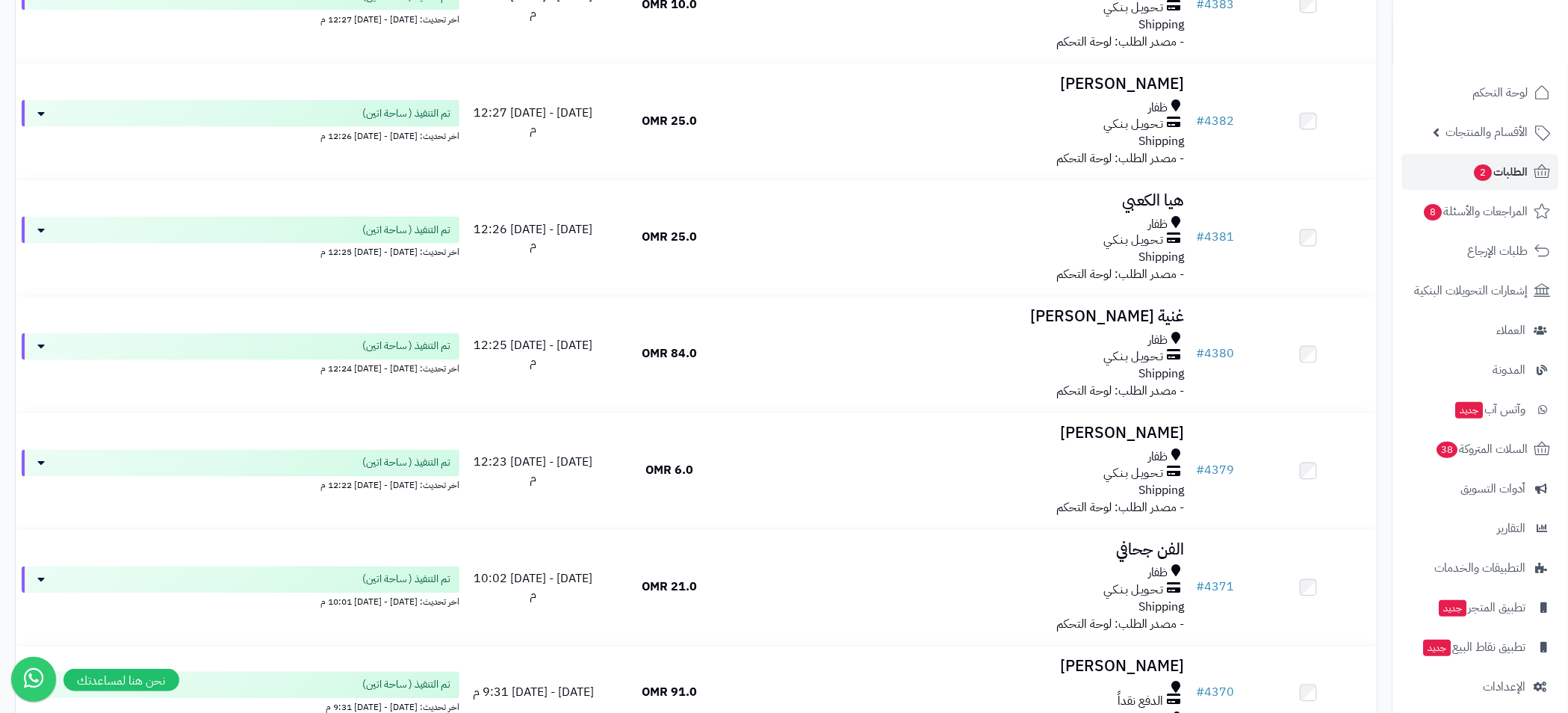
scroll to position [9653, 0]
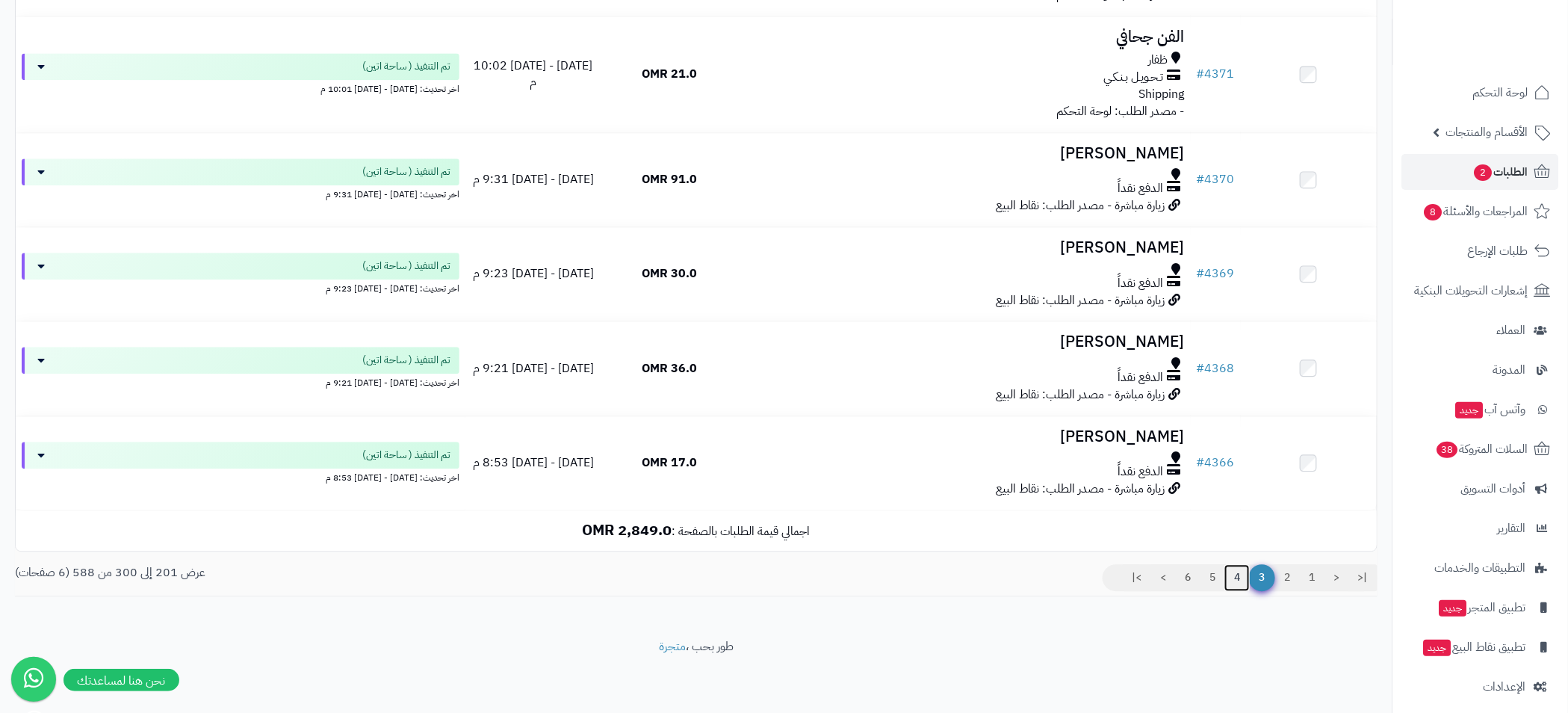
click at [1230, 573] on link "4" at bounding box center [1237, 577] width 25 height 27
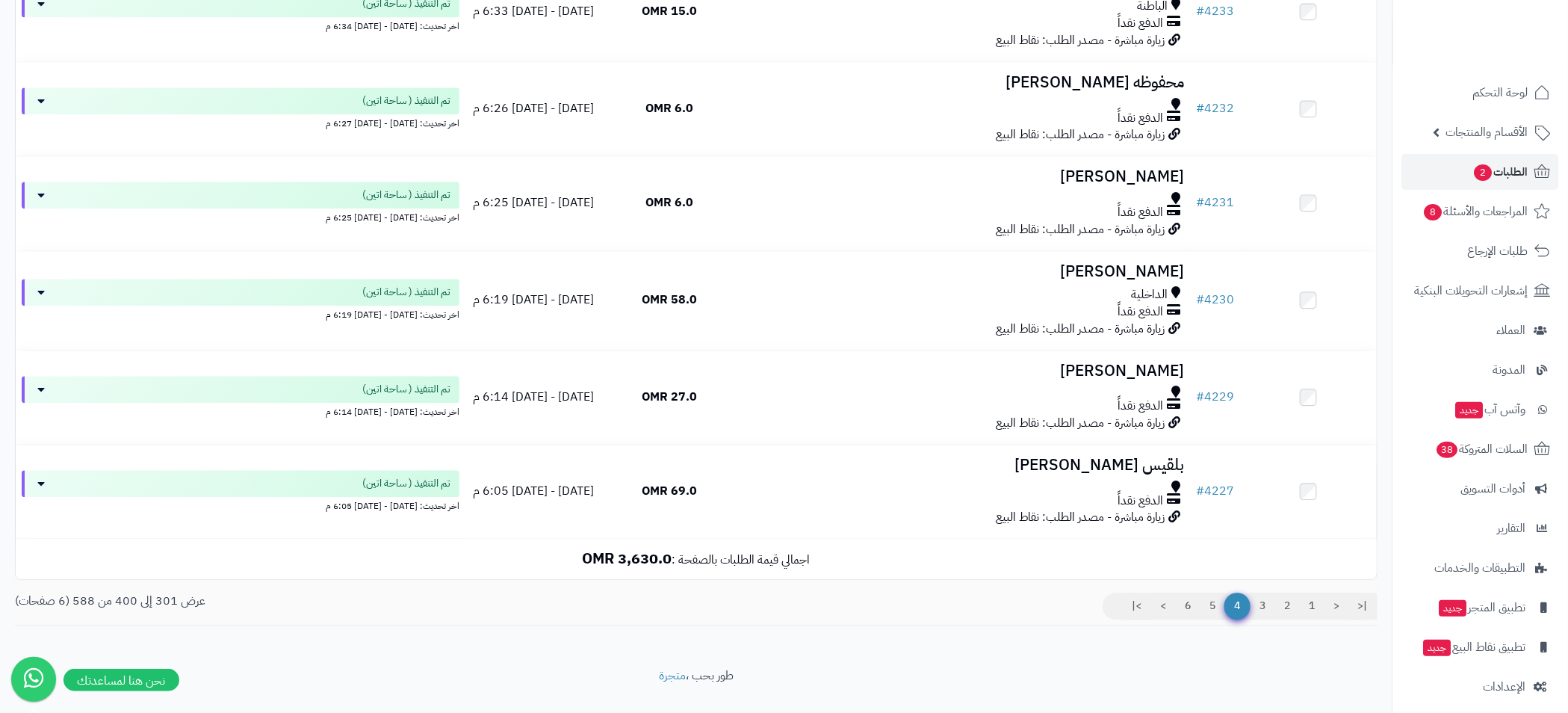
scroll to position [9678, 0]
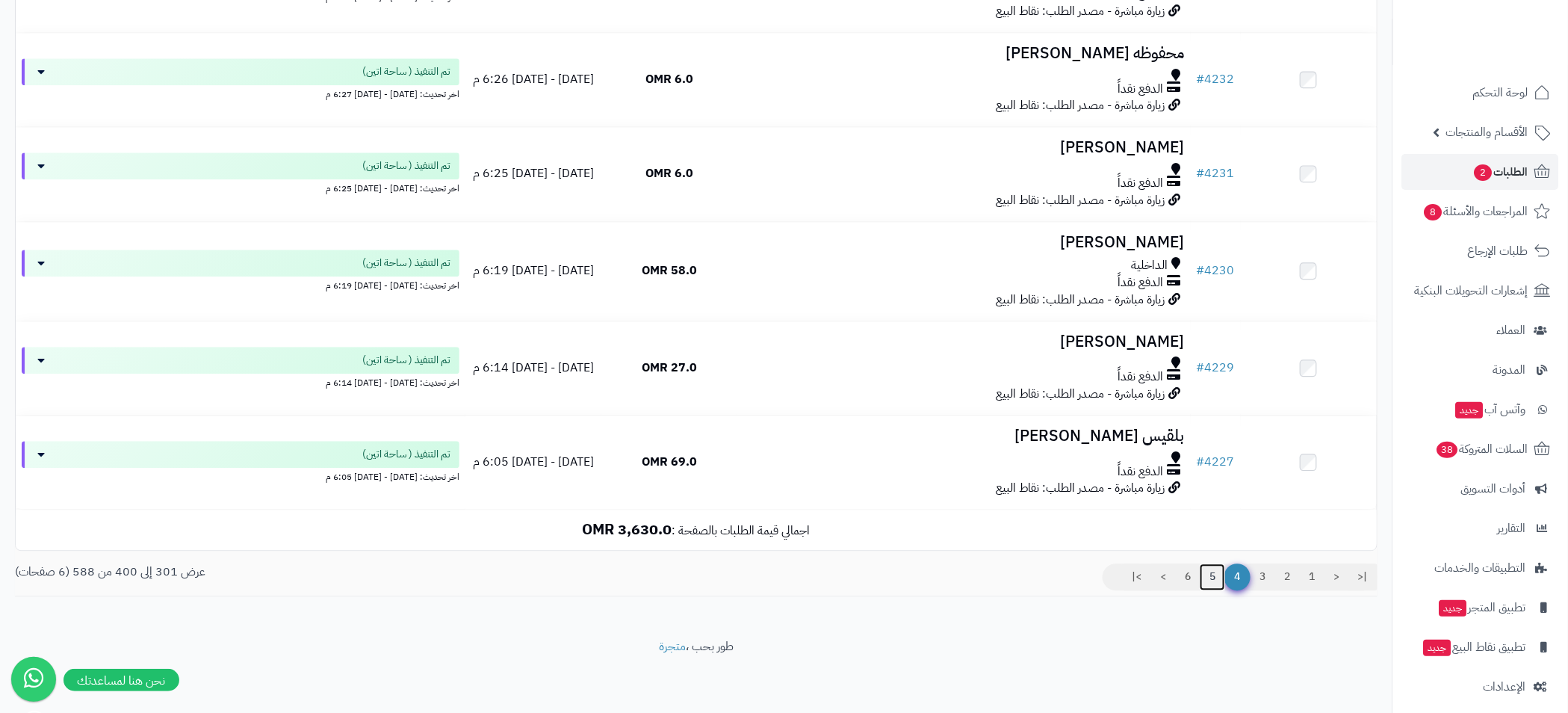
click at [1211, 576] on link "5" at bounding box center [1213, 576] width 25 height 27
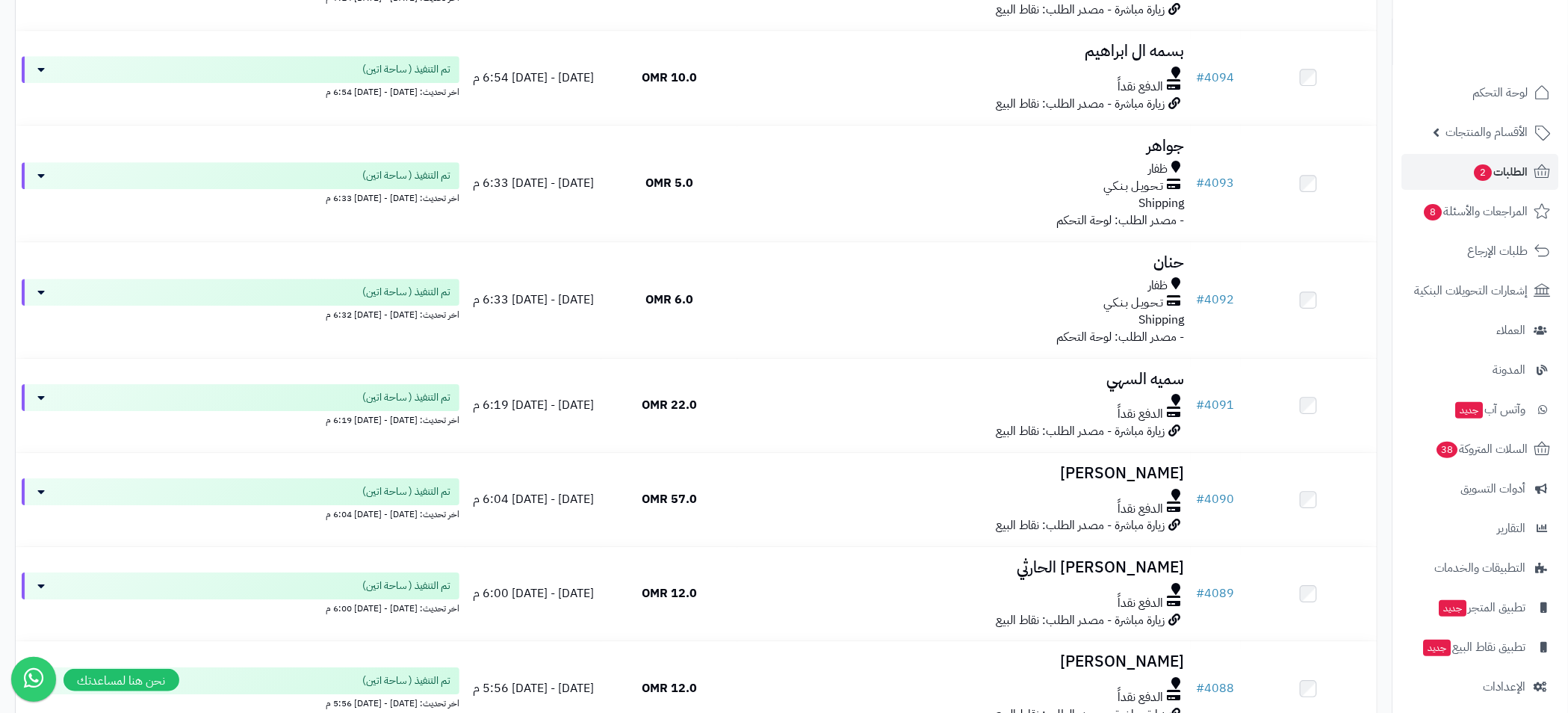
scroll to position [9439, 0]
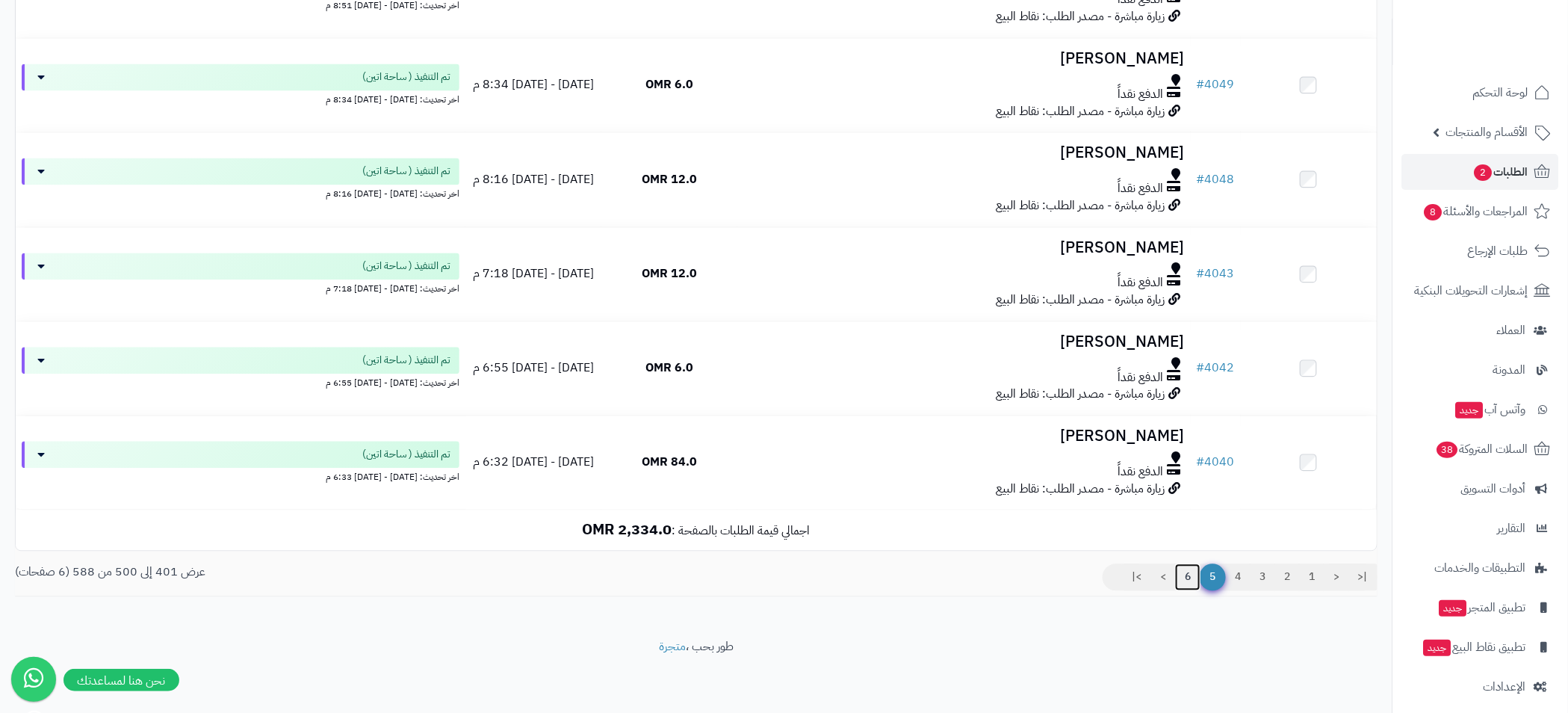
click at [1187, 576] on link "6" at bounding box center [1188, 576] width 25 height 27
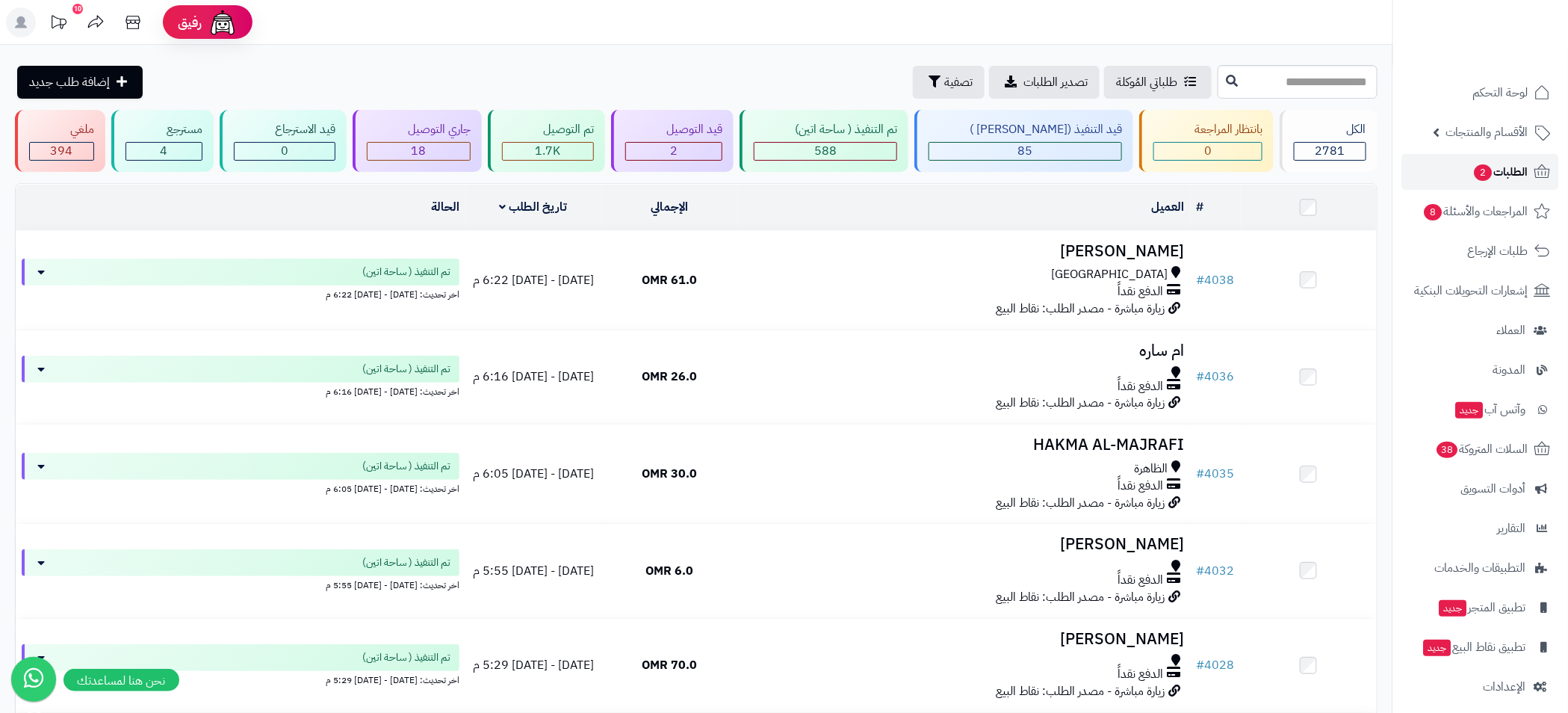
click at [1496, 171] on span "الطلبات 2" at bounding box center [1501, 171] width 55 height 21
